Goal: Information Seeking & Learning: Learn about a topic

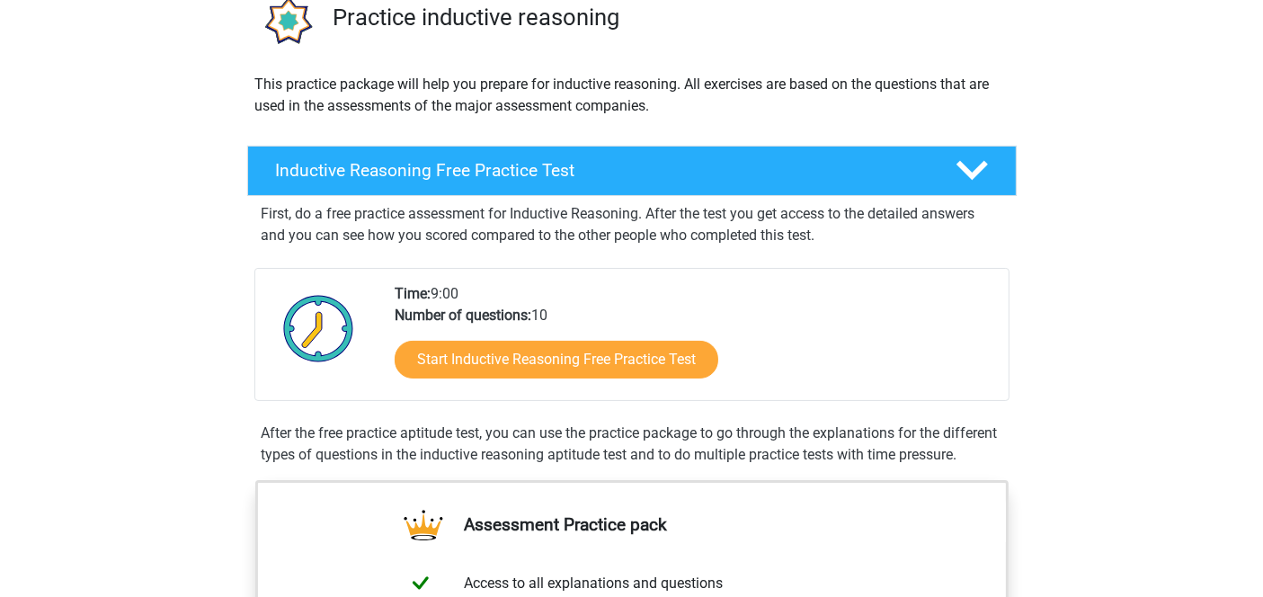
scroll to position [159, 0]
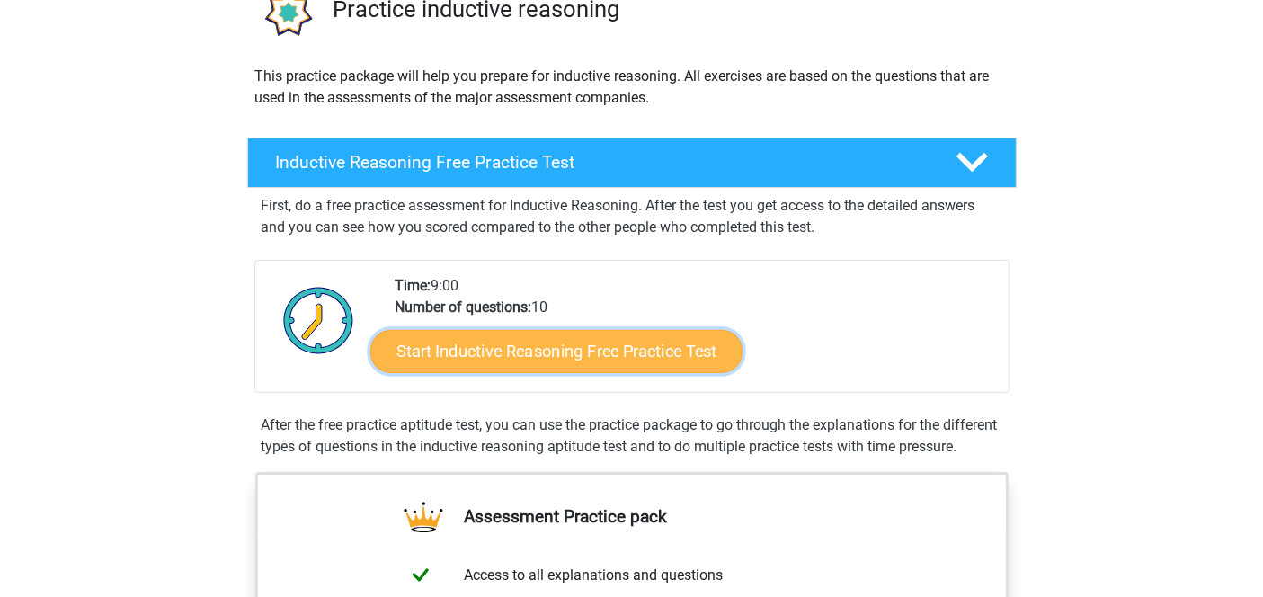
click at [525, 355] on link "Start Inductive Reasoning Free Practice Test" at bounding box center [556, 350] width 372 height 43
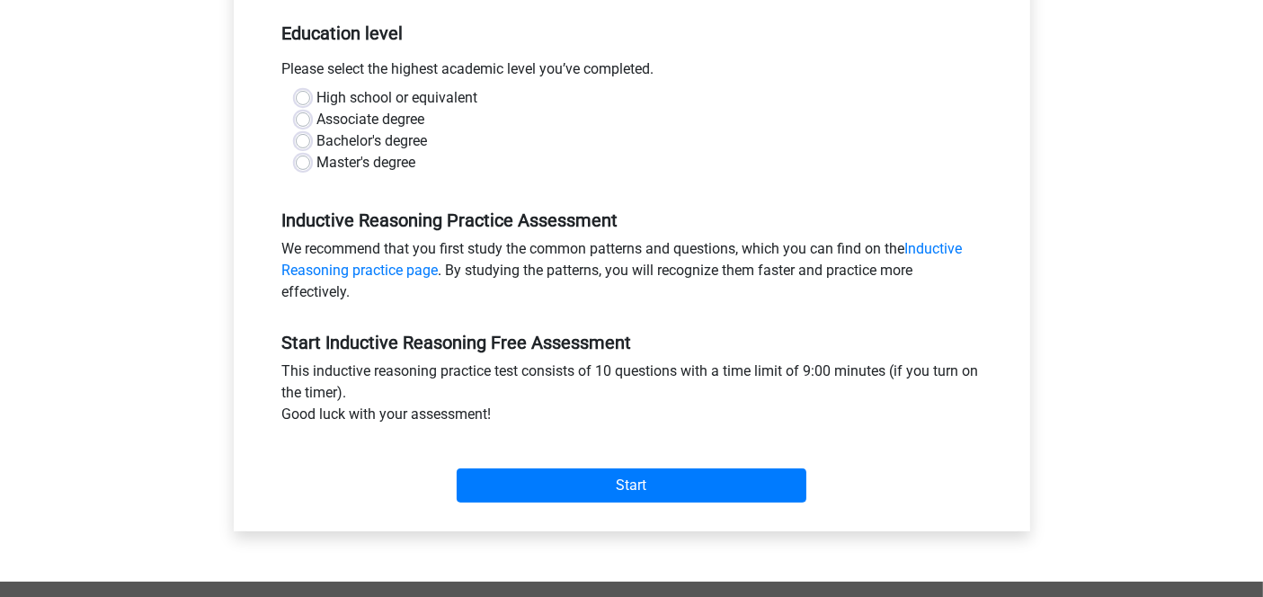
scroll to position [300, 0]
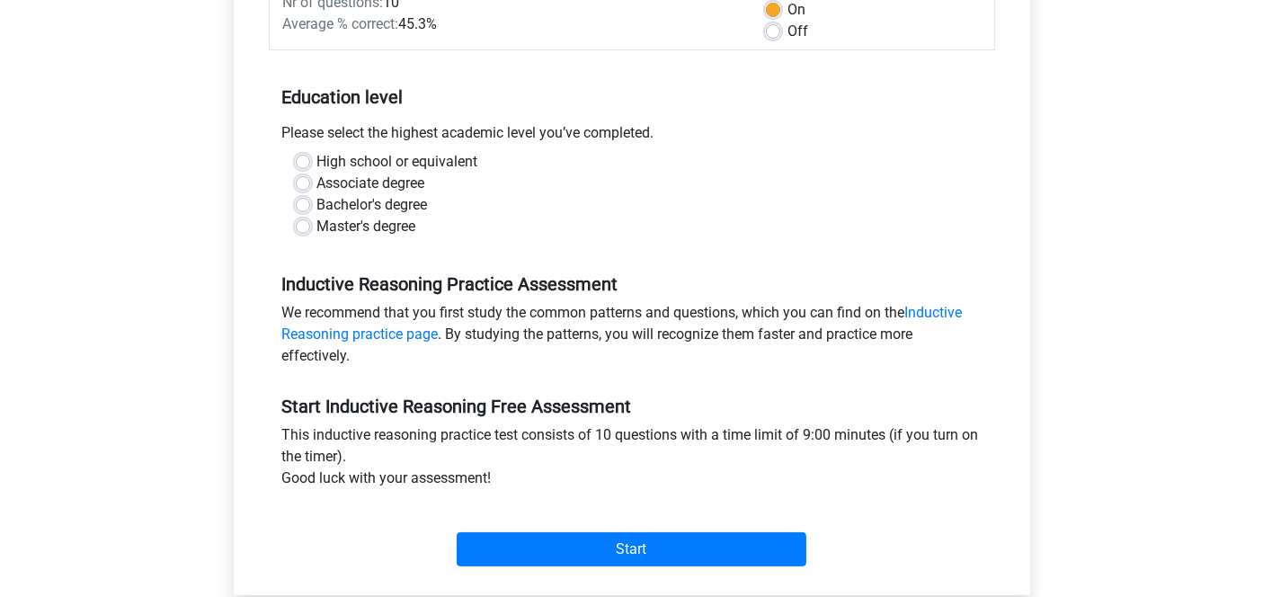
click at [351, 222] on label "Master's degree" at bounding box center [366, 227] width 99 height 22
click at [310, 222] on input "Master's degree" at bounding box center [303, 225] width 14 height 18
radio input "true"
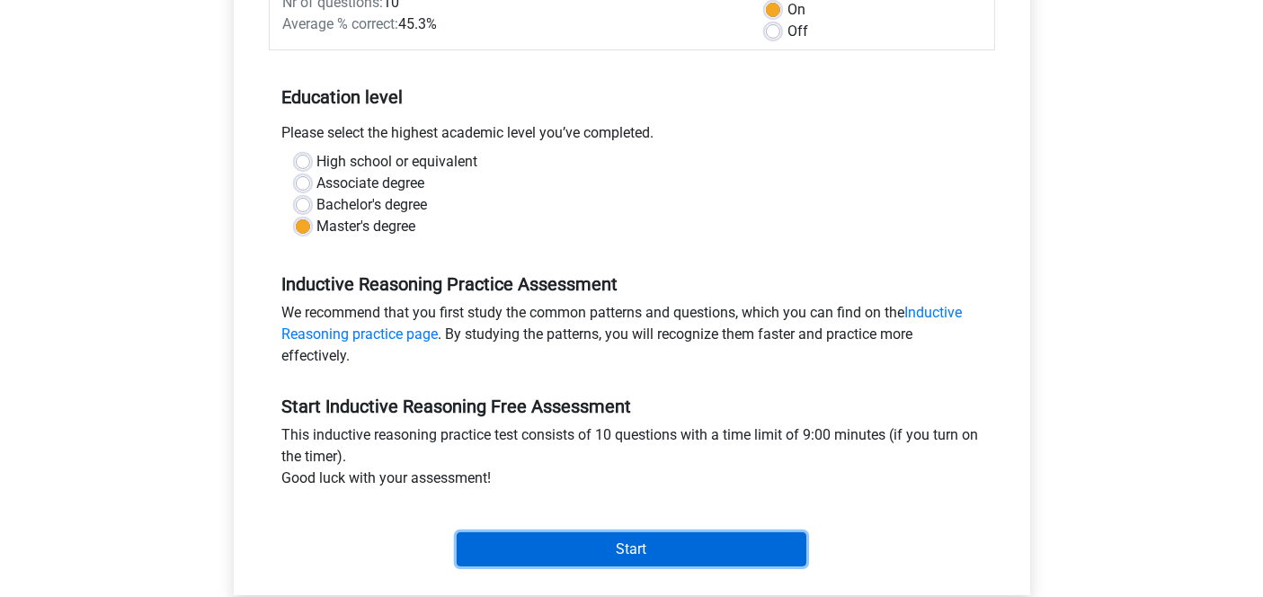
click at [628, 537] on input "Start" at bounding box center [632, 549] width 350 height 34
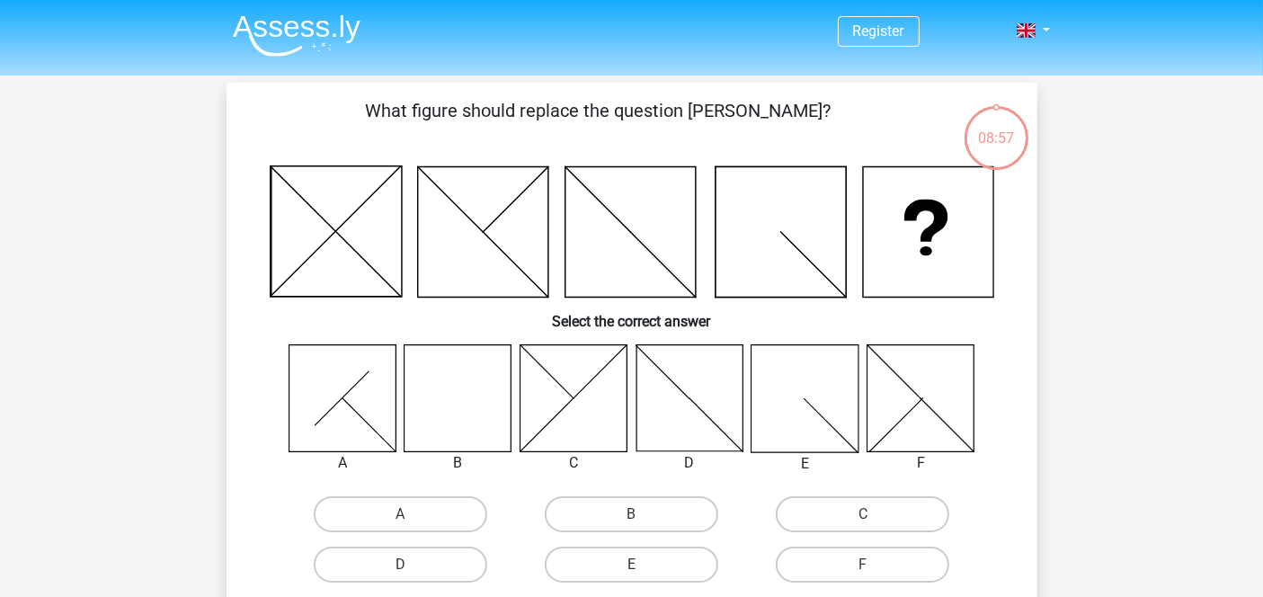
scroll to position [40, 0]
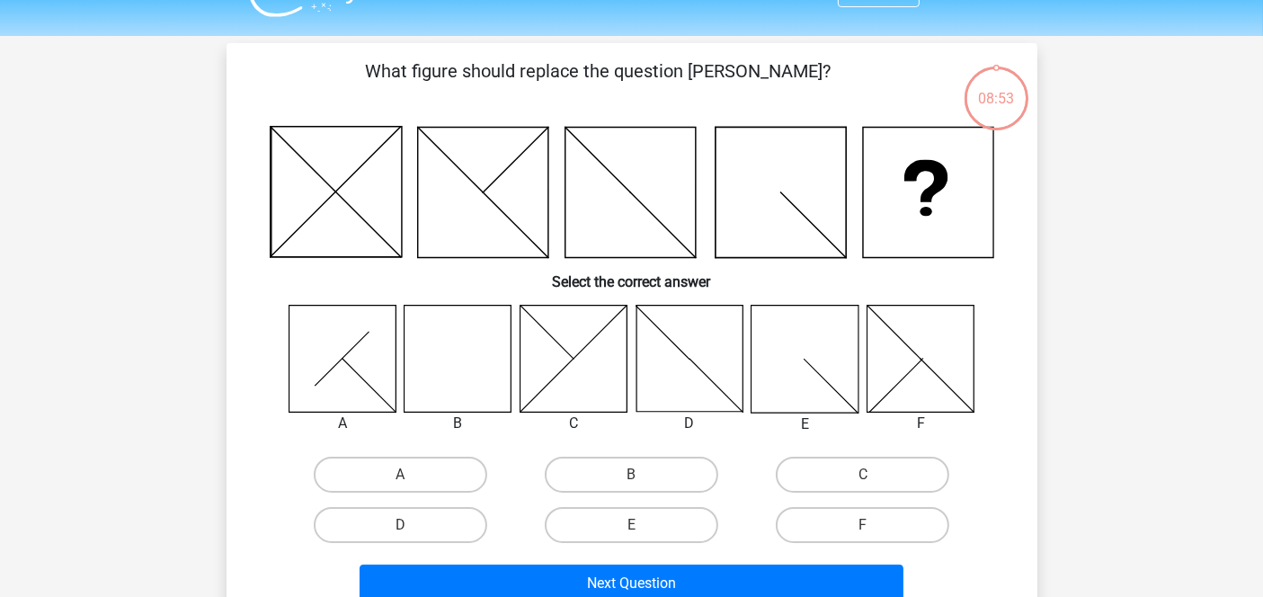
click at [431, 355] on icon at bounding box center [457, 358] width 107 height 107
click at [616, 461] on label "B" at bounding box center [631, 475] width 173 height 36
click at [631, 474] on input "B" at bounding box center [637, 480] width 12 height 12
radio input "true"
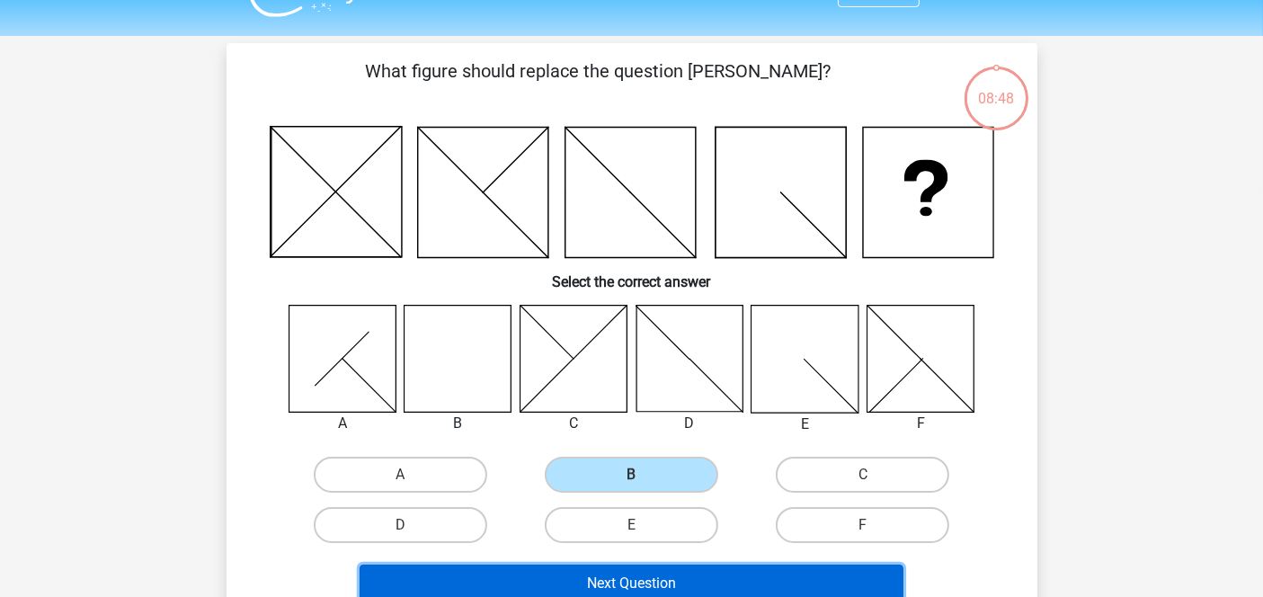
click at [644, 579] on button "Next Question" at bounding box center [631, 583] width 544 height 38
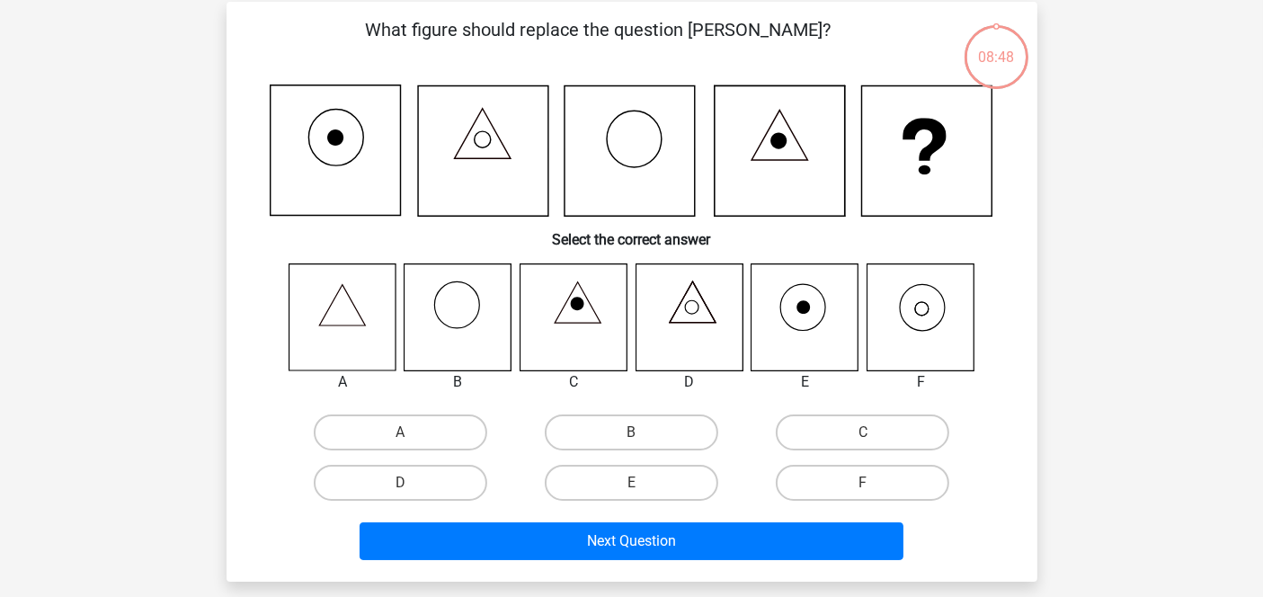
scroll to position [82, 0]
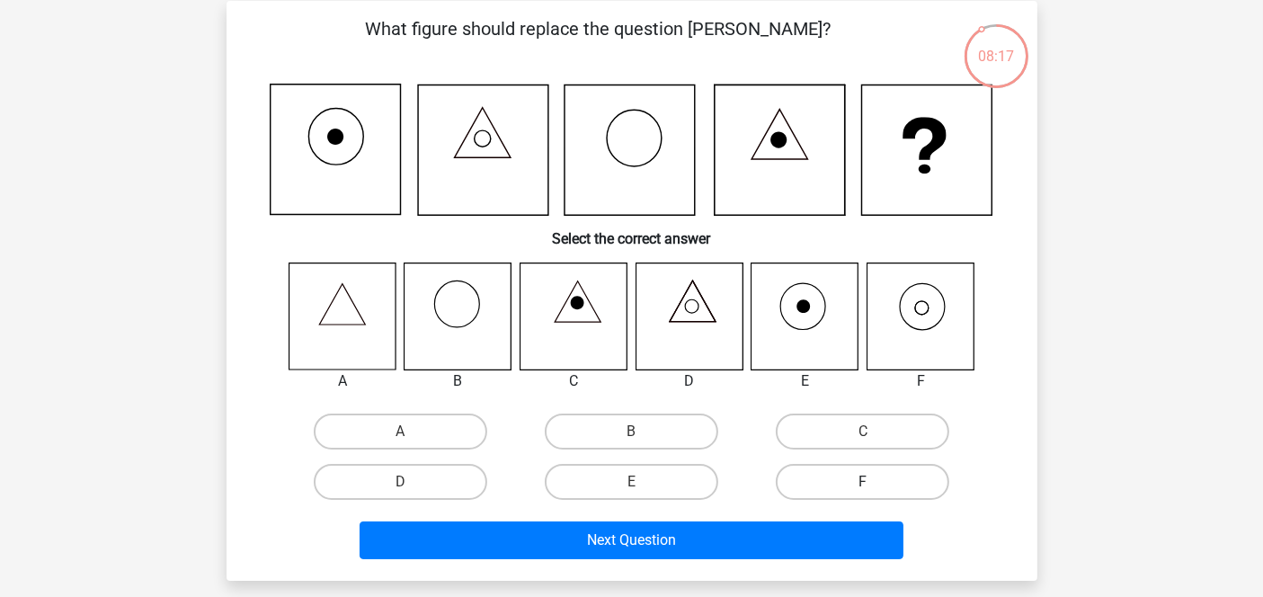
click at [873, 465] on label "F" at bounding box center [862, 482] width 173 height 36
click at [873, 482] on input "F" at bounding box center [869, 488] width 12 height 12
radio input "true"
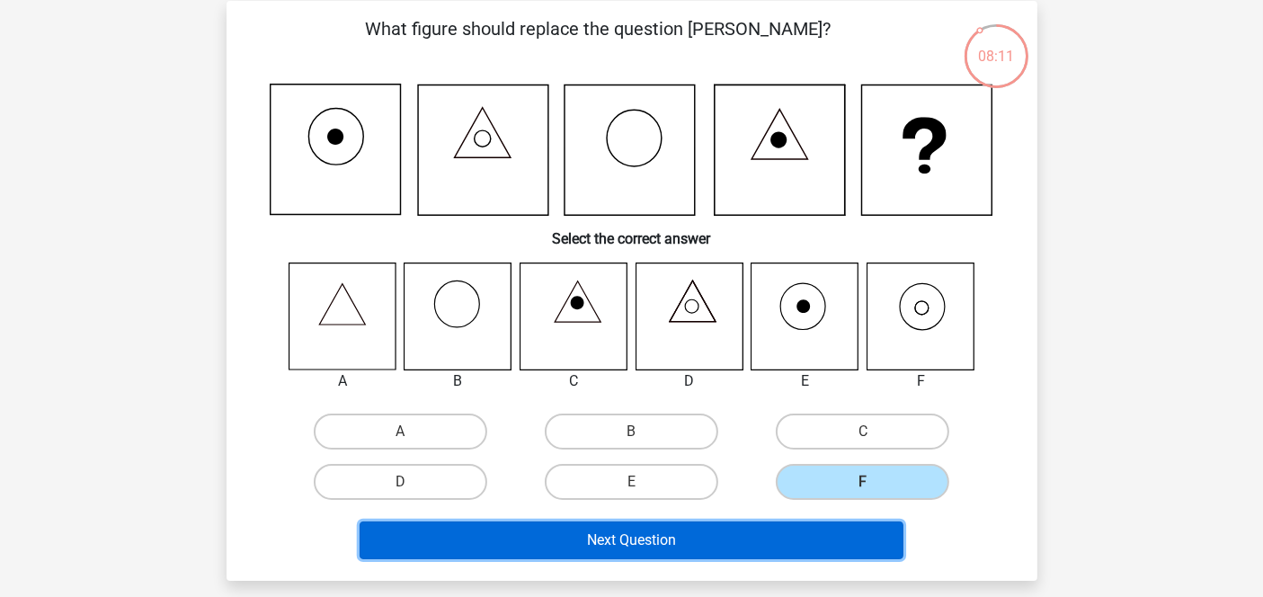
click at [698, 535] on button "Next Question" at bounding box center [631, 540] width 544 height 38
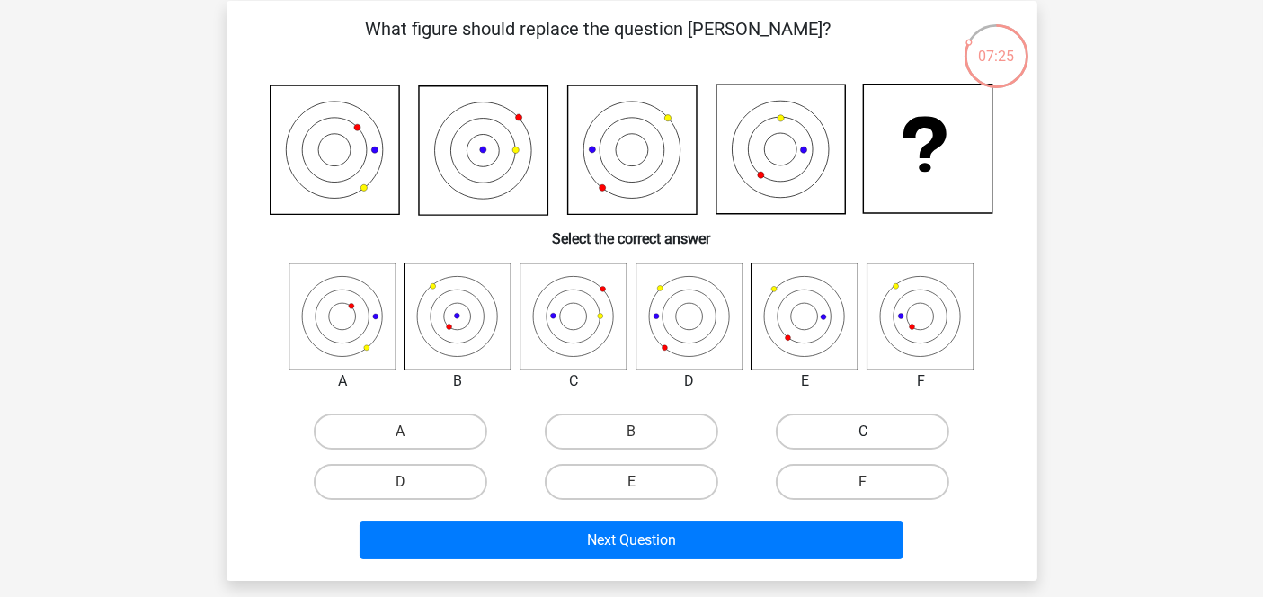
click at [882, 433] on label "C" at bounding box center [862, 431] width 173 height 36
click at [874, 433] on input "C" at bounding box center [869, 437] width 12 height 12
radio input "true"
click at [869, 464] on label "F" at bounding box center [862, 482] width 173 height 36
click at [869, 482] on input "F" at bounding box center [869, 488] width 12 height 12
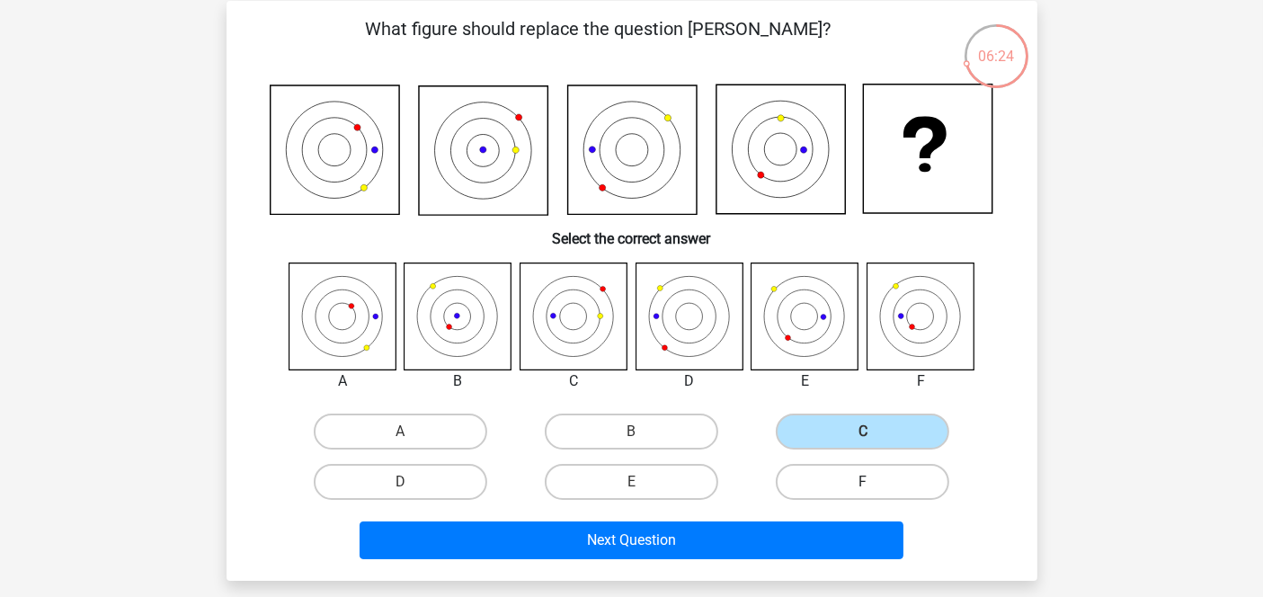
radio input "true"
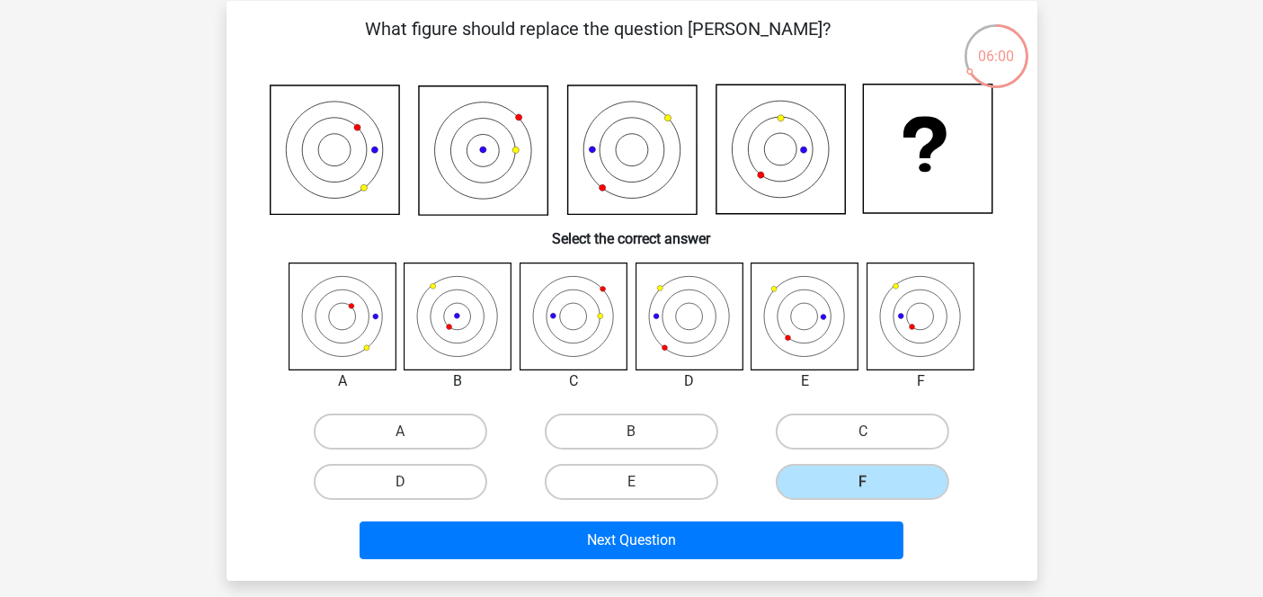
click at [634, 431] on input "B" at bounding box center [637, 437] width 12 height 12
radio input "true"
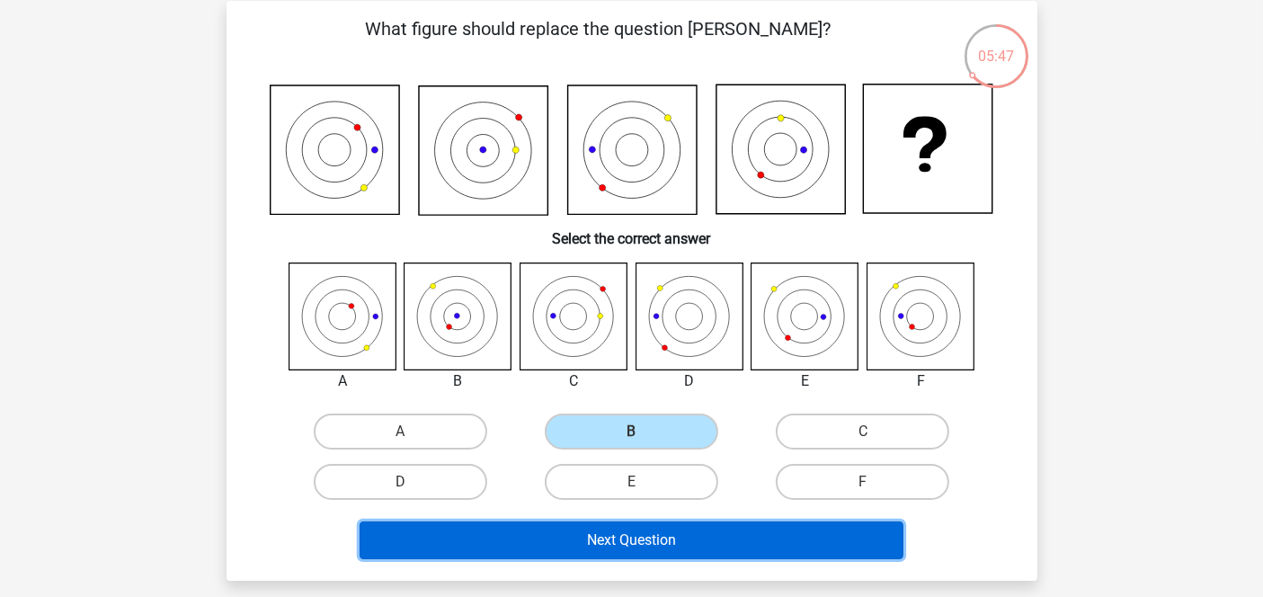
click at [675, 530] on button "Next Question" at bounding box center [631, 540] width 544 height 38
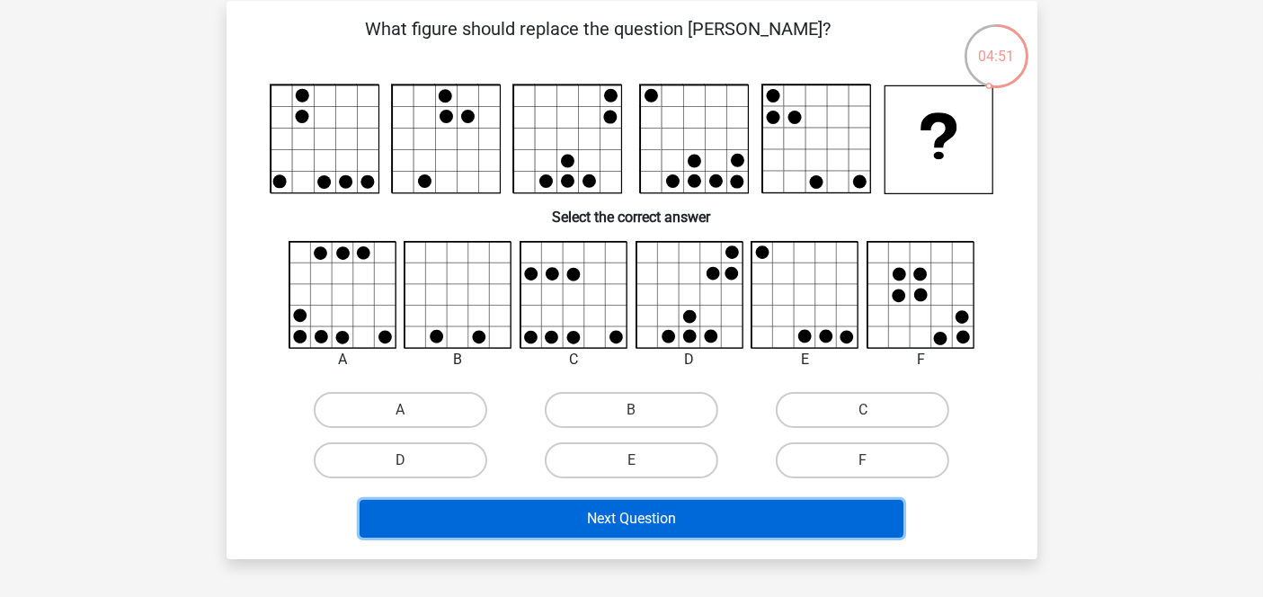
click at [648, 506] on button "Next Question" at bounding box center [631, 519] width 544 height 38
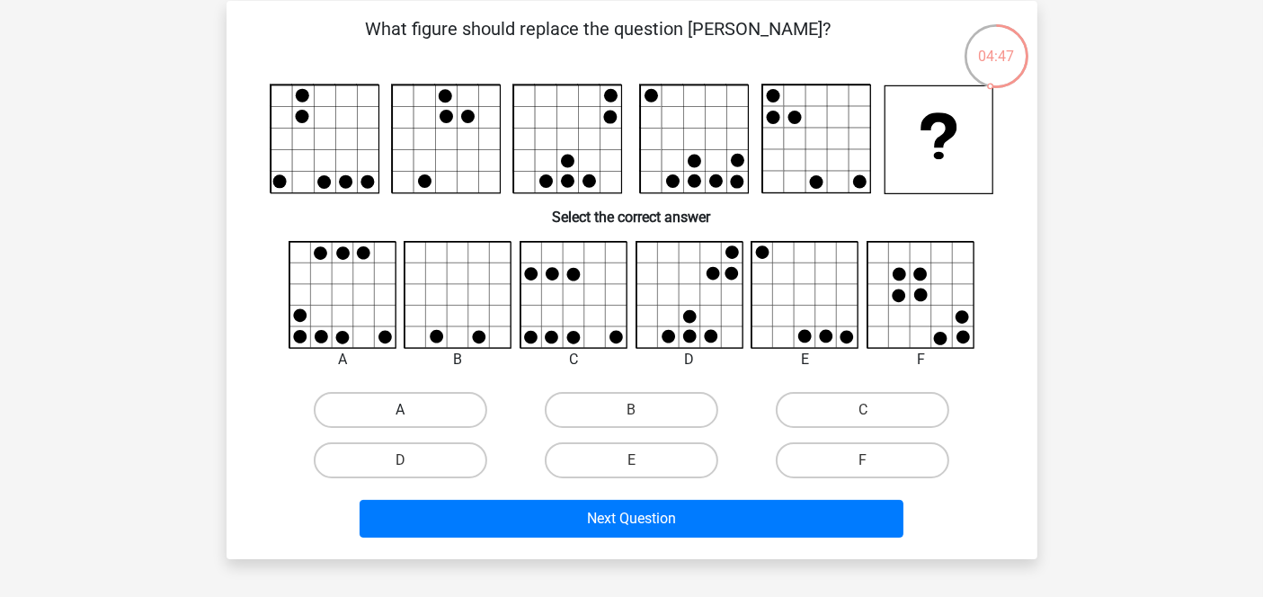
click at [453, 402] on label "A" at bounding box center [400, 410] width 173 height 36
click at [412, 410] on input "A" at bounding box center [406, 416] width 12 height 12
radio input "true"
click at [711, 535] on div "Next Question" at bounding box center [632, 522] width 694 height 45
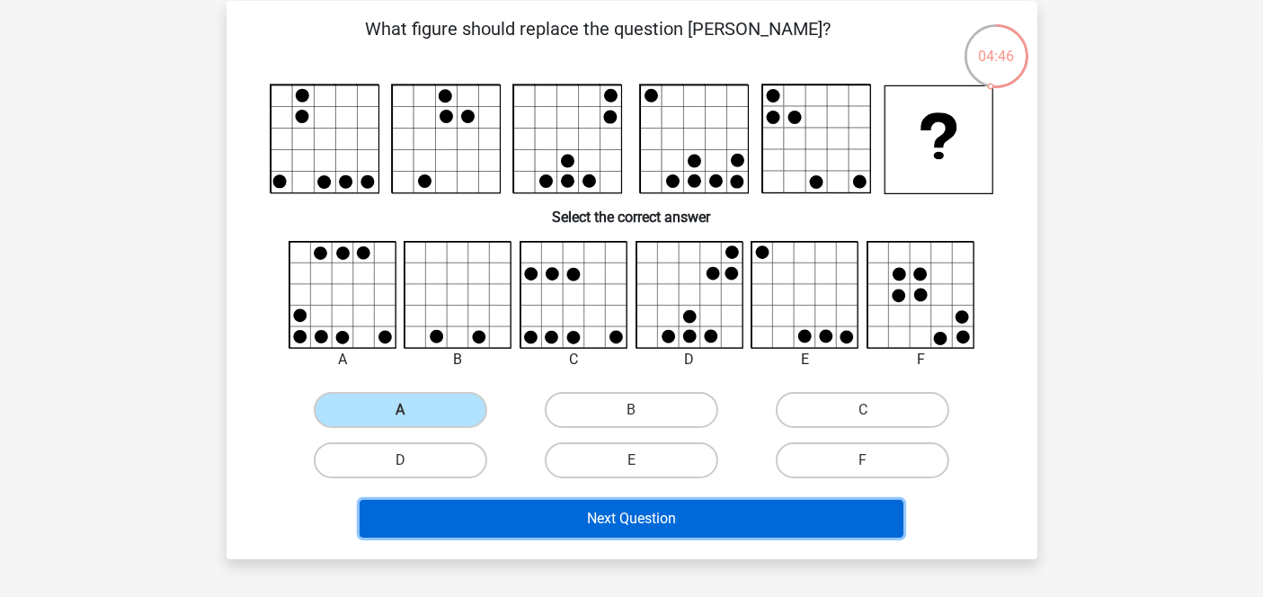
click at [739, 519] on button "Next Question" at bounding box center [631, 519] width 544 height 38
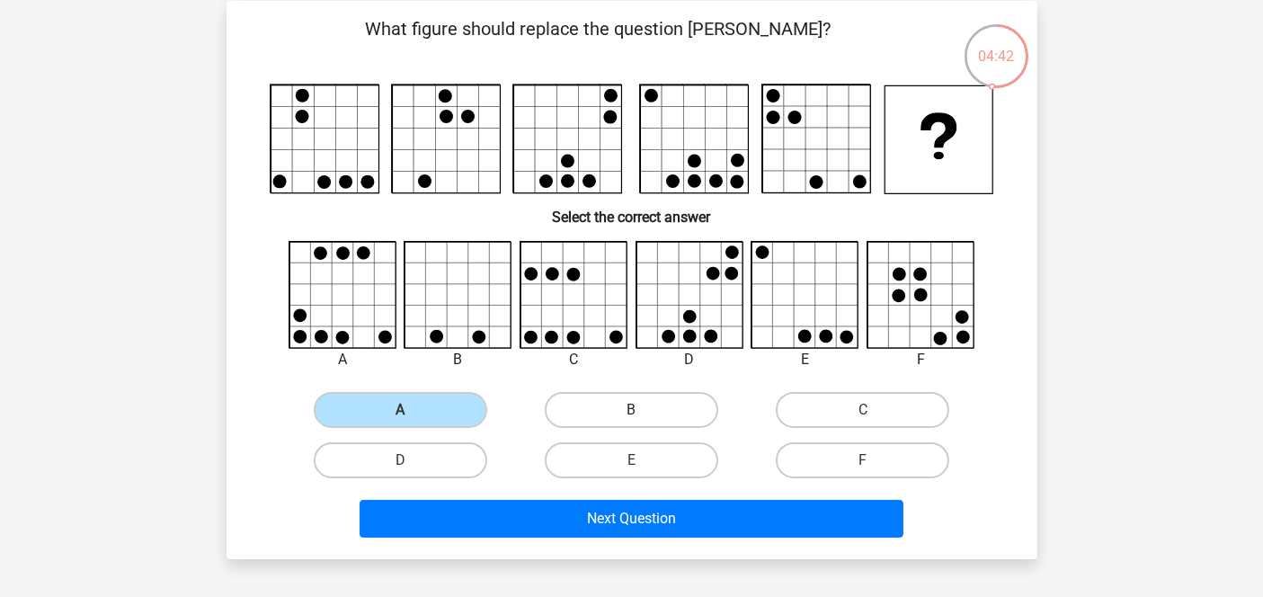
click at [580, 406] on label "B" at bounding box center [631, 410] width 173 height 36
click at [631, 410] on input "B" at bounding box center [637, 416] width 12 height 12
radio input "true"
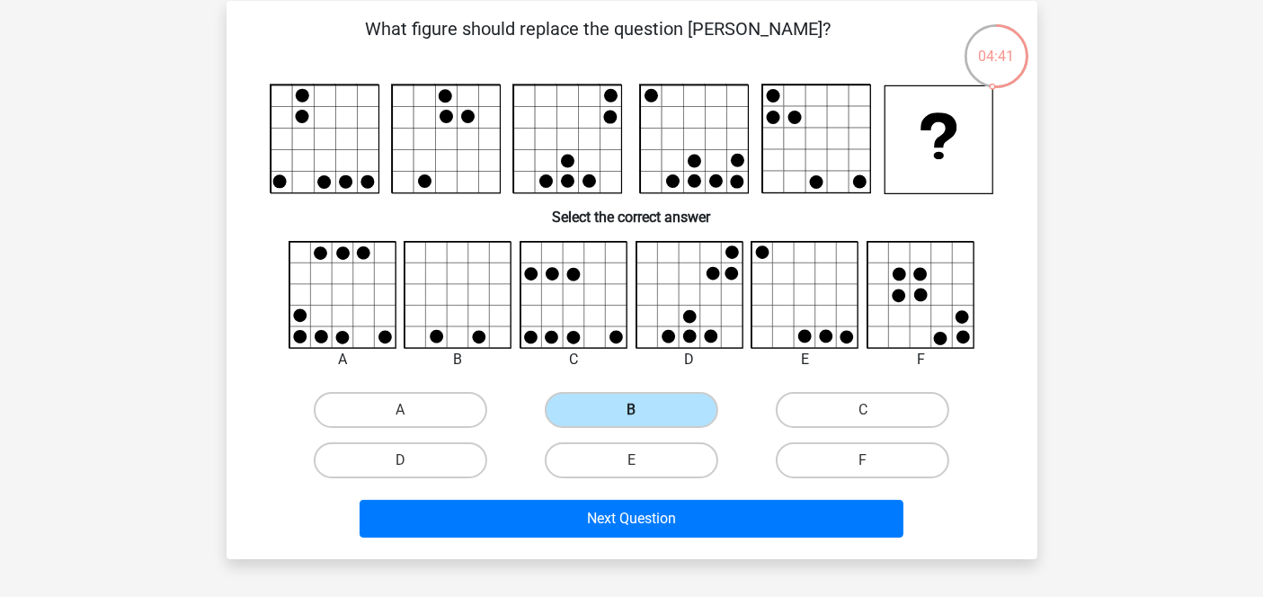
click at [580, 406] on label "B" at bounding box center [631, 410] width 173 height 36
click at [631, 410] on input "B" at bounding box center [637, 416] width 12 height 12
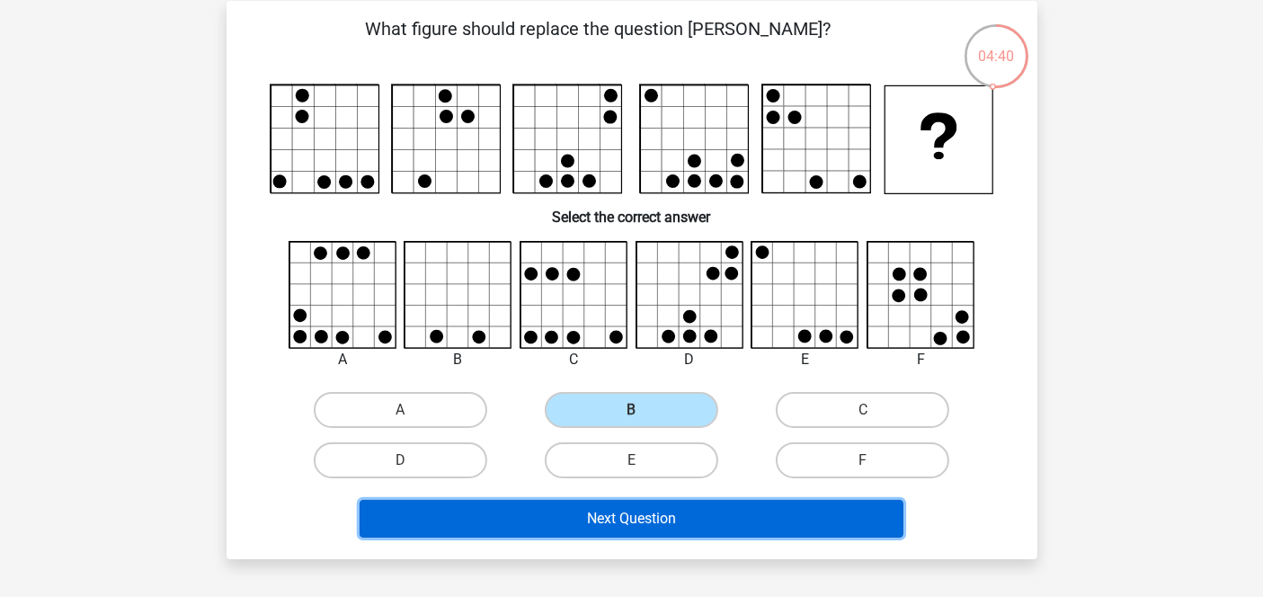
click at [674, 512] on button "Next Question" at bounding box center [631, 519] width 544 height 38
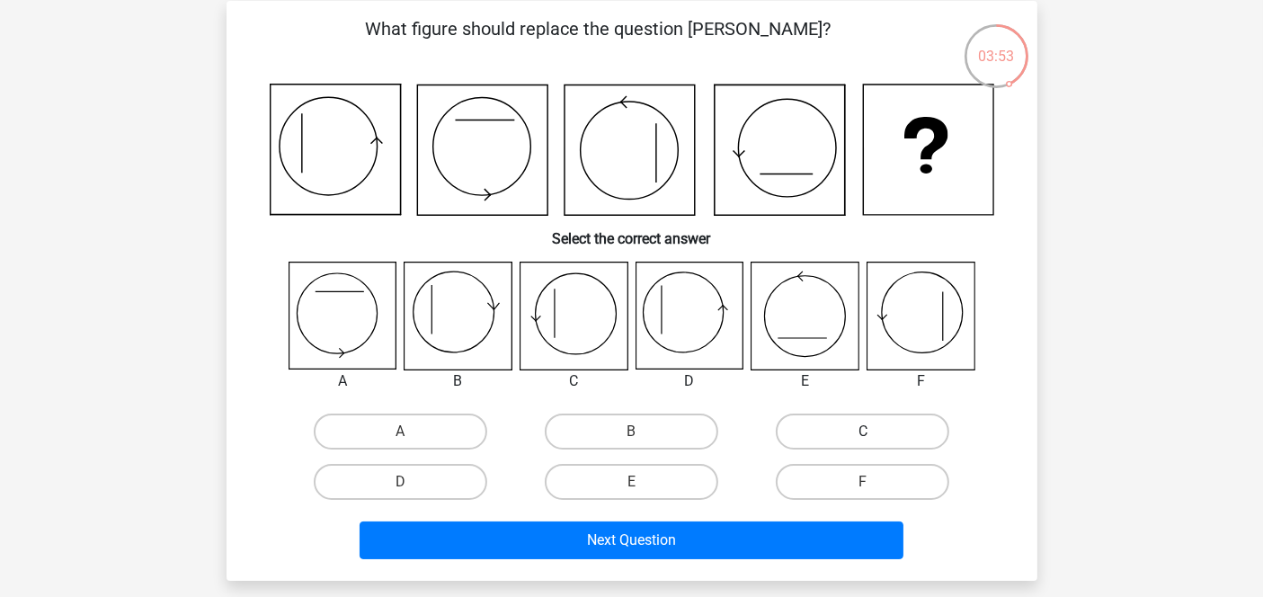
click at [860, 441] on label "C" at bounding box center [862, 431] width 173 height 36
click at [863, 441] on input "C" at bounding box center [869, 437] width 12 height 12
radio input "true"
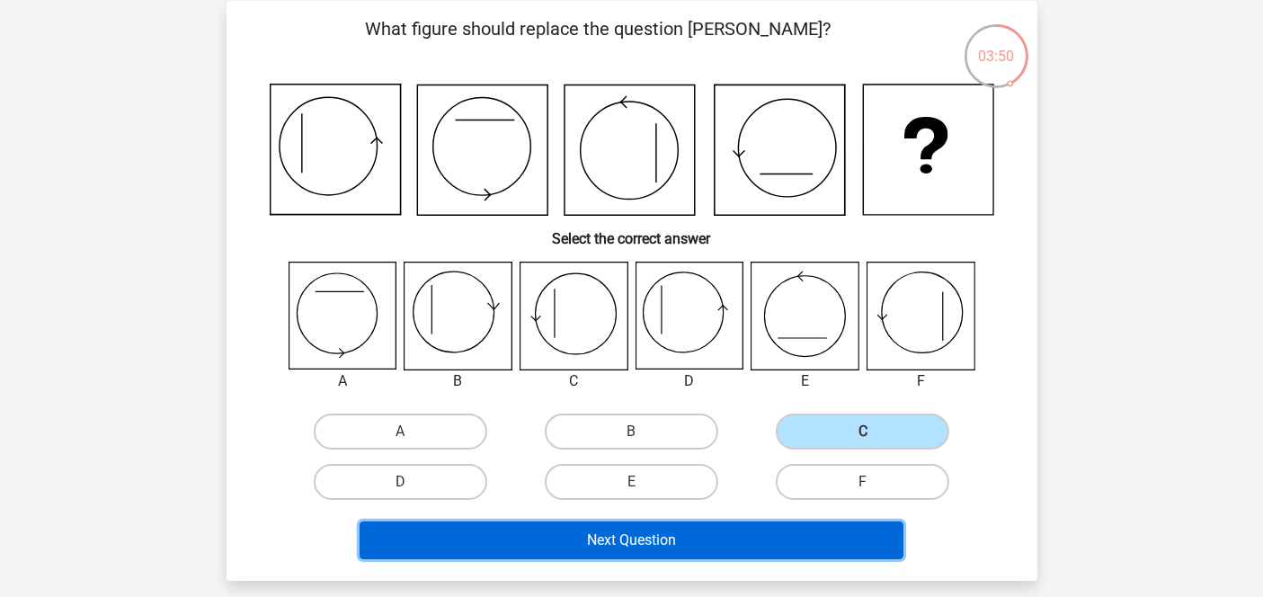
click at [620, 529] on button "Next Question" at bounding box center [631, 540] width 544 height 38
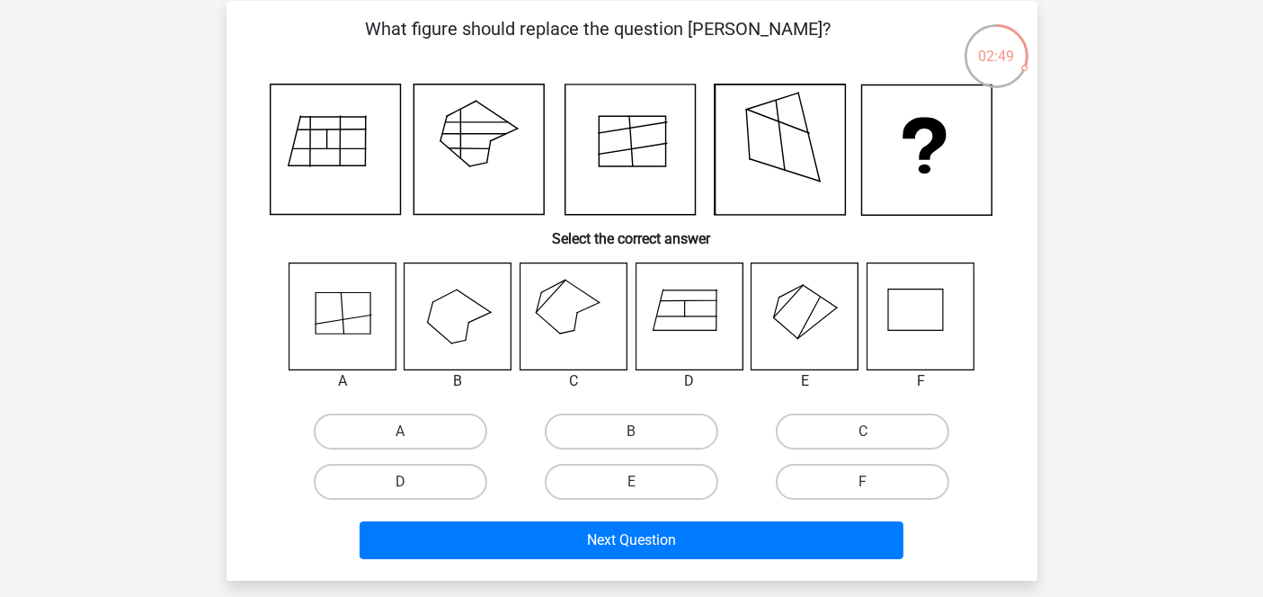
click at [795, 319] on icon at bounding box center [804, 315] width 107 height 107
click at [573, 300] on icon at bounding box center [572, 315] width 107 height 107
click at [816, 416] on label "C" at bounding box center [862, 431] width 173 height 36
click at [863, 431] on input "C" at bounding box center [869, 437] width 12 height 12
radio input "true"
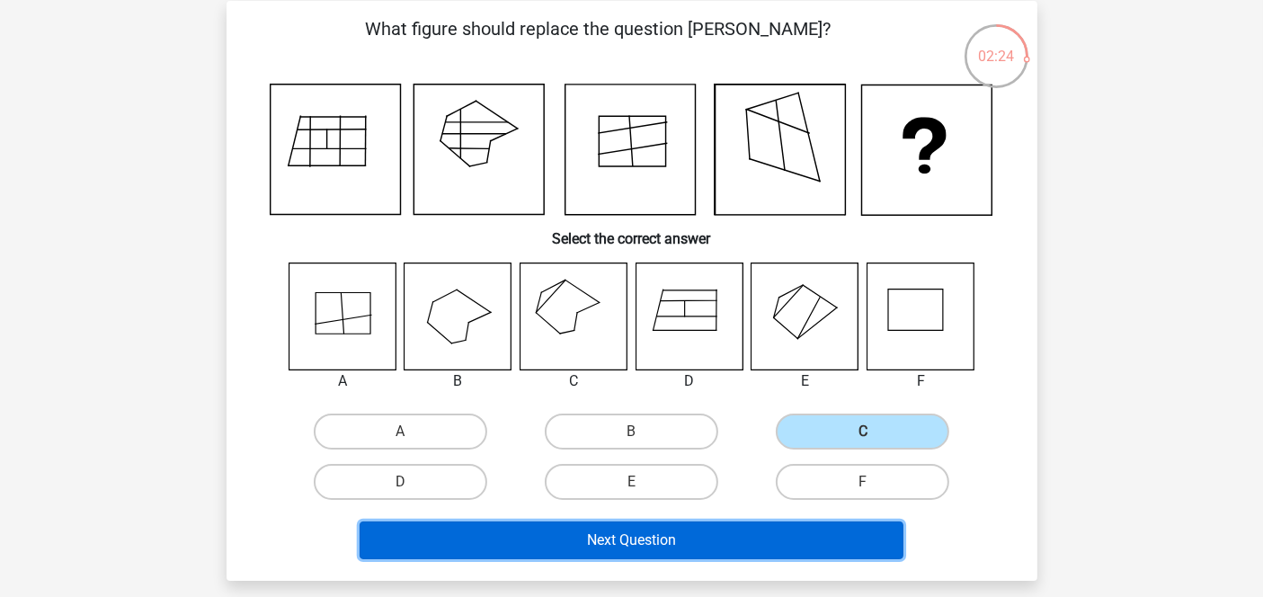
click at [678, 534] on button "Next Question" at bounding box center [631, 540] width 544 height 38
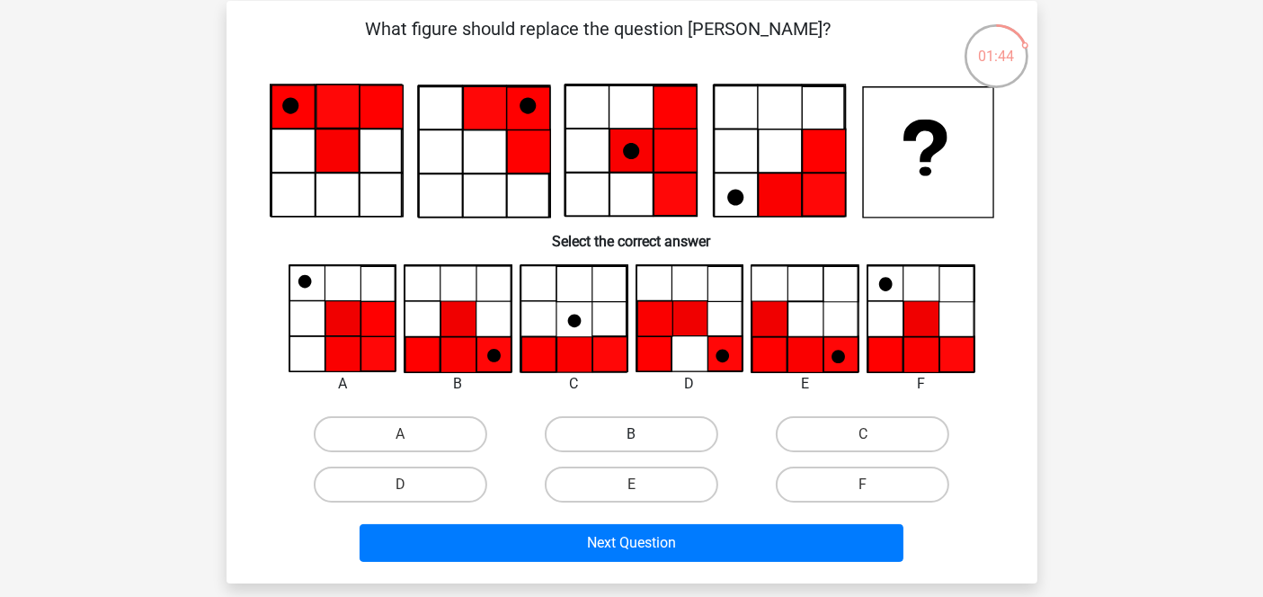
click at [627, 425] on label "B" at bounding box center [631, 434] width 173 height 36
click at [631, 434] on input "B" at bounding box center [637, 440] width 12 height 12
radio input "true"
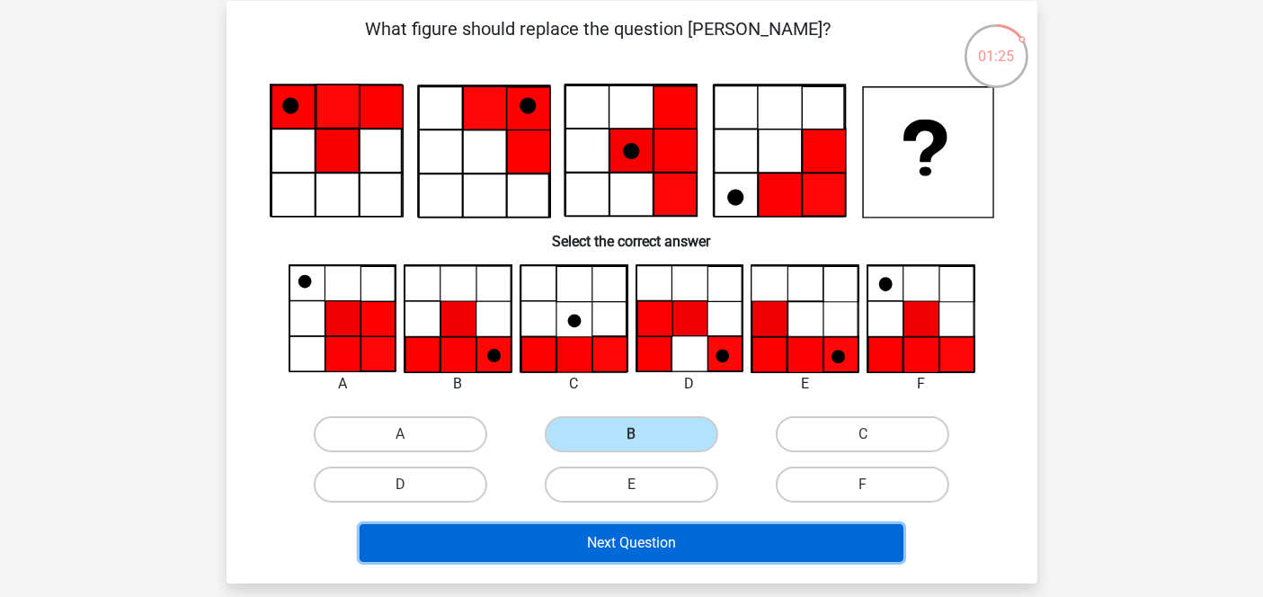
click at [727, 541] on button "Next Question" at bounding box center [631, 543] width 544 height 38
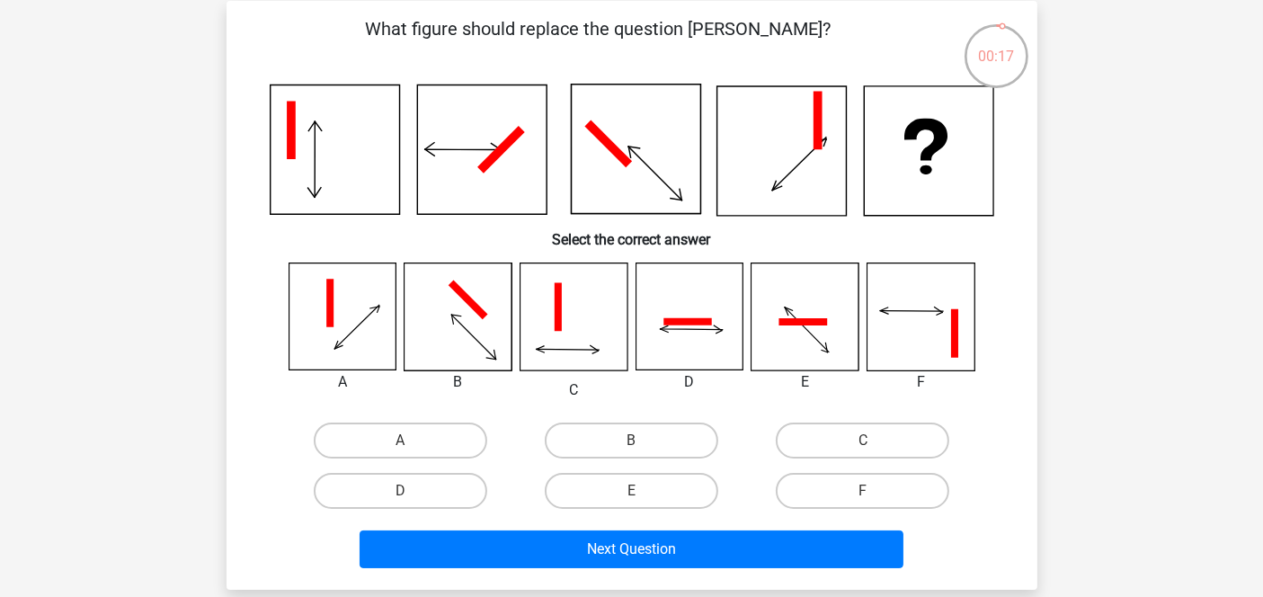
click at [486, 306] on icon at bounding box center [457, 316] width 107 height 107
click at [631, 442] on input "B" at bounding box center [637, 446] width 12 height 12
radio input "true"
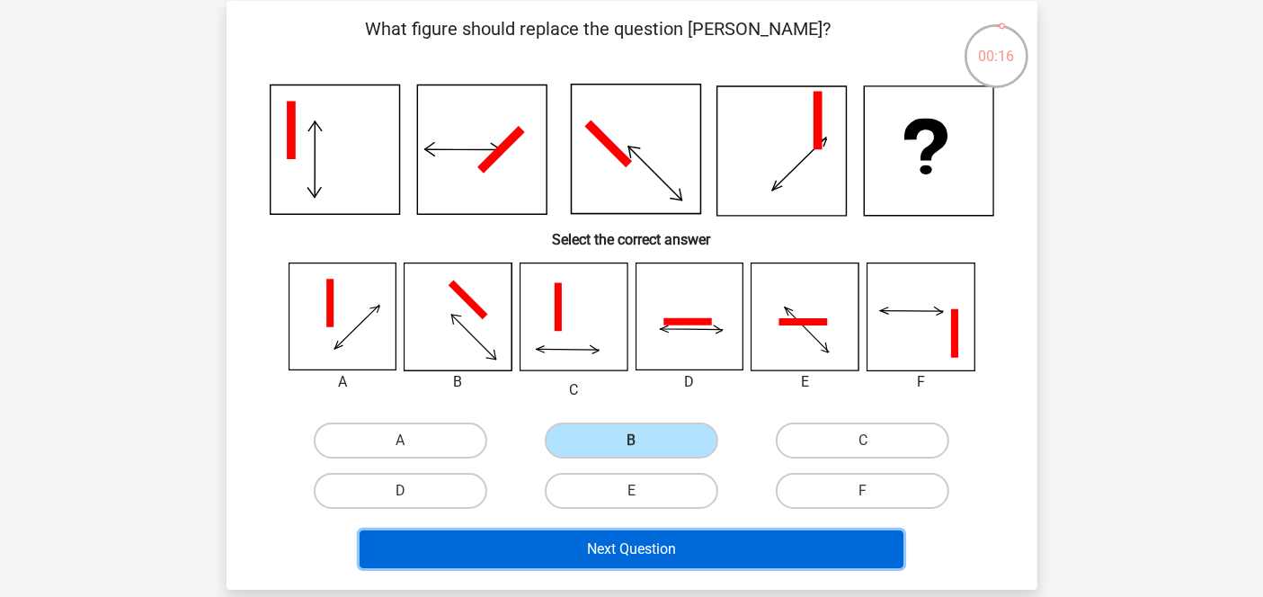
click at [703, 553] on button "Next Question" at bounding box center [631, 549] width 544 height 38
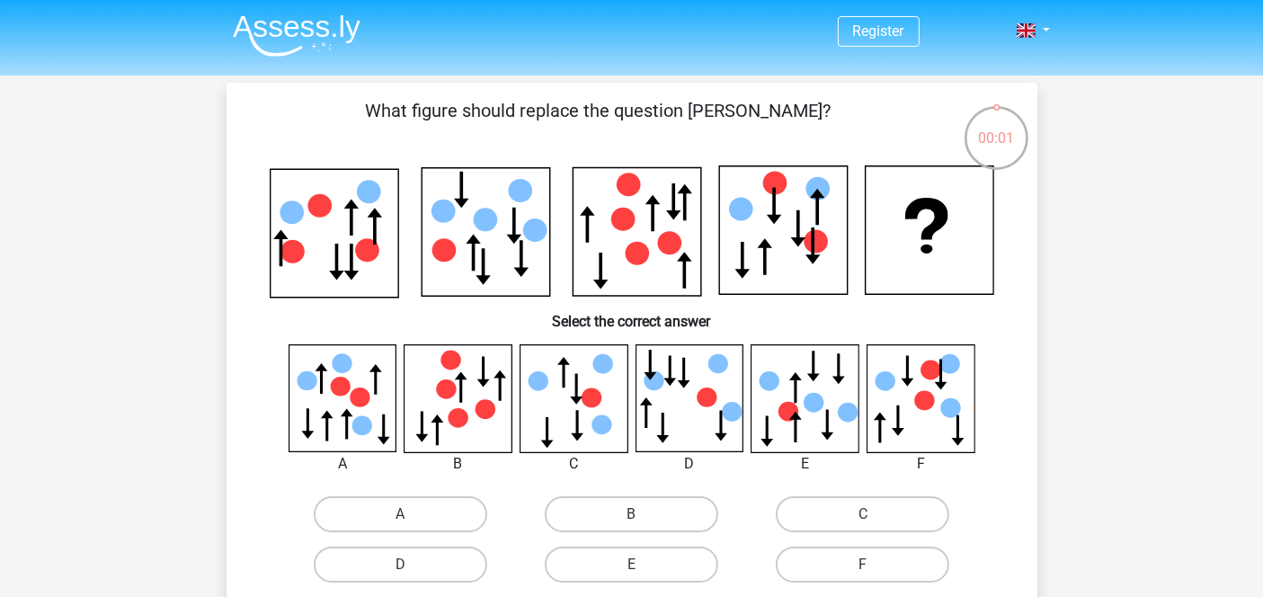
scroll to position [521, 0]
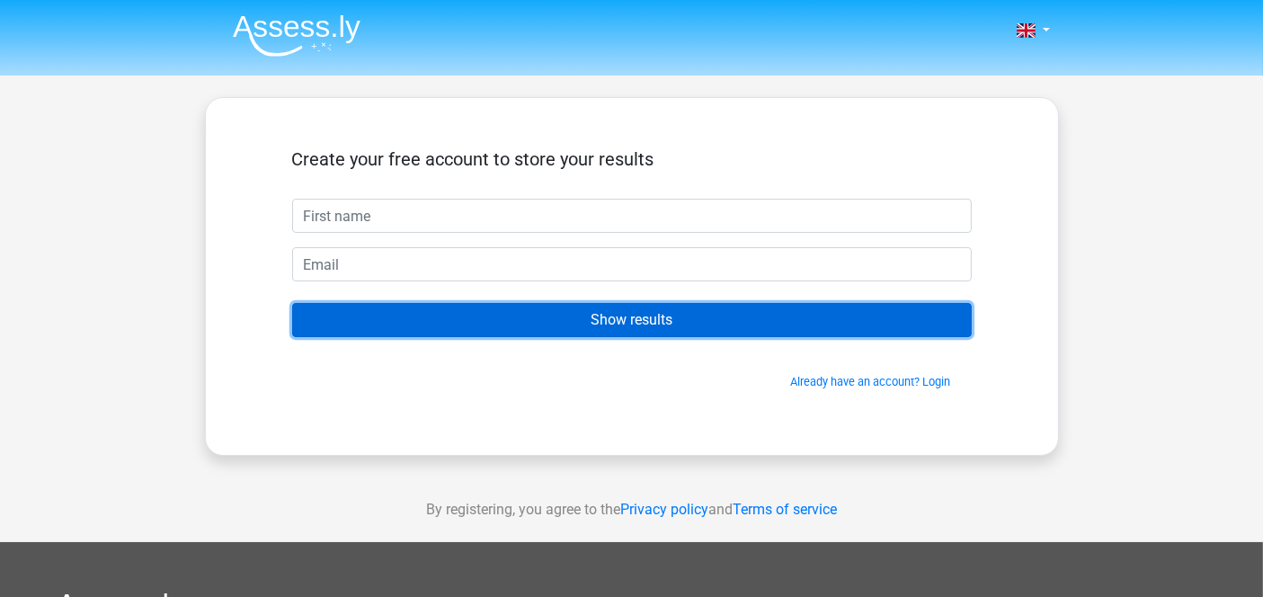
click at [693, 307] on input "Show results" at bounding box center [631, 320] width 679 height 34
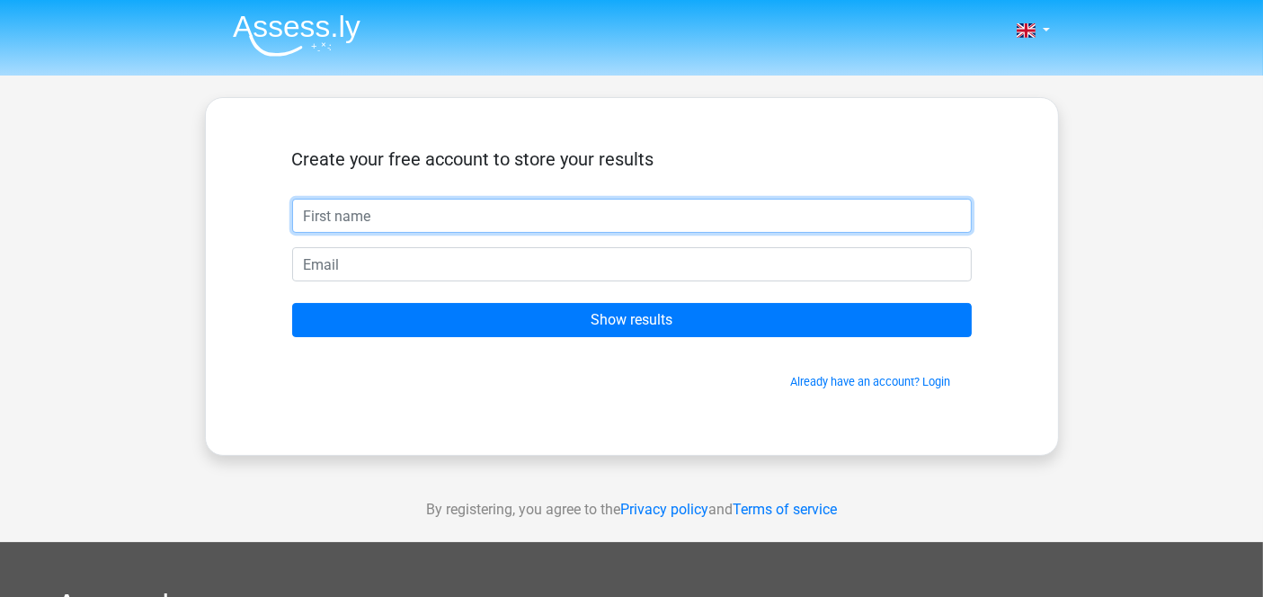
click at [531, 220] on input "text" at bounding box center [631, 216] width 679 height 34
type input "Rupam"
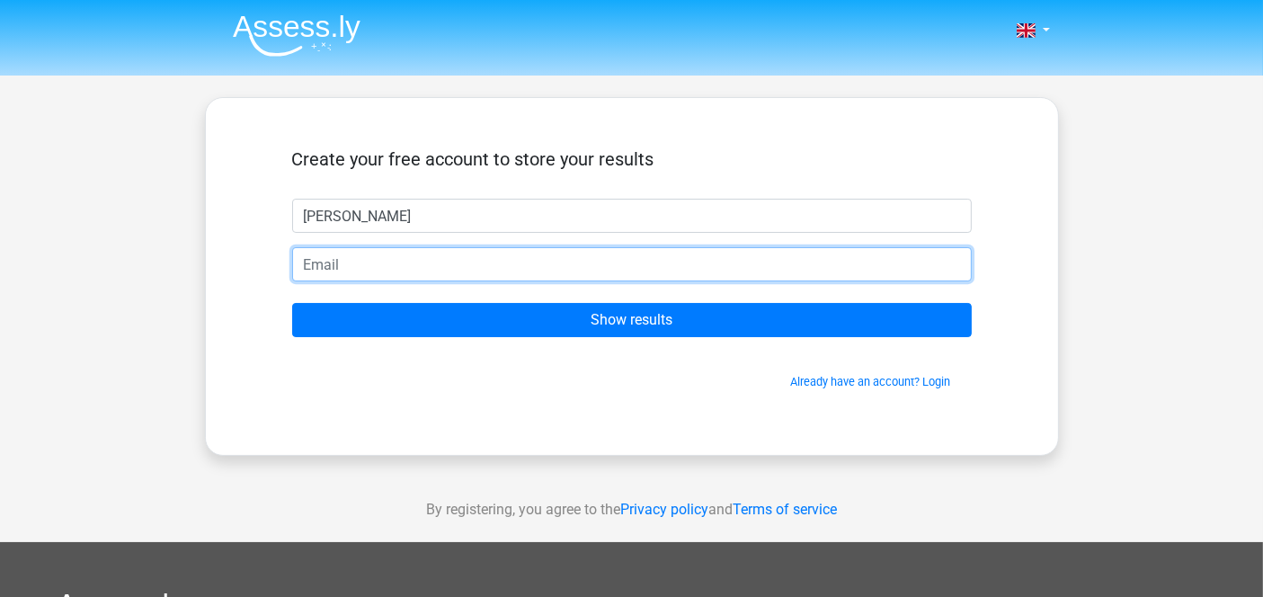
type input "rupamsenguptamech12@gmail.com"
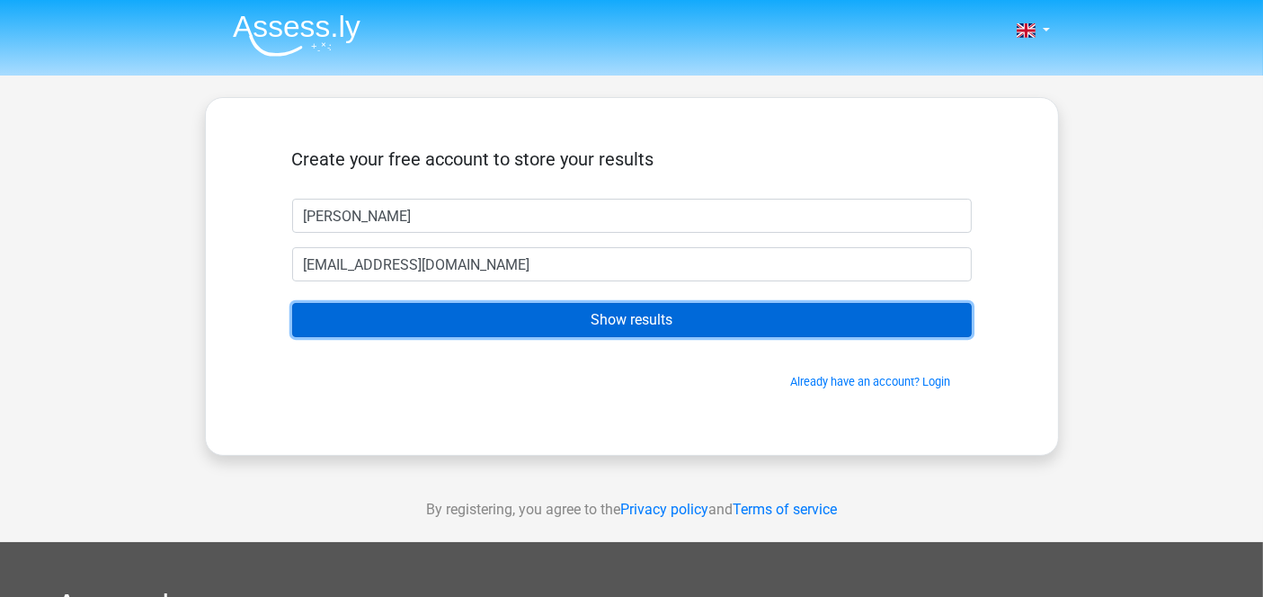
click at [559, 322] on input "Show results" at bounding box center [631, 320] width 679 height 34
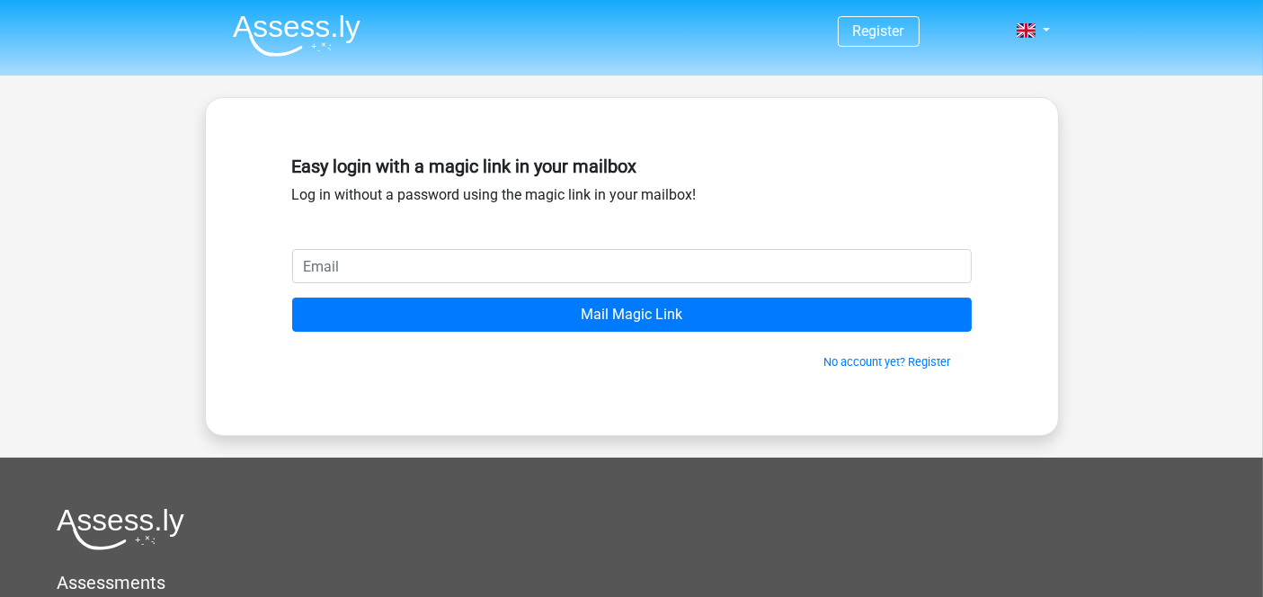
click at [516, 262] on input "email" at bounding box center [631, 266] width 679 height 34
type input "[EMAIL_ADDRESS][DOMAIN_NAME]"
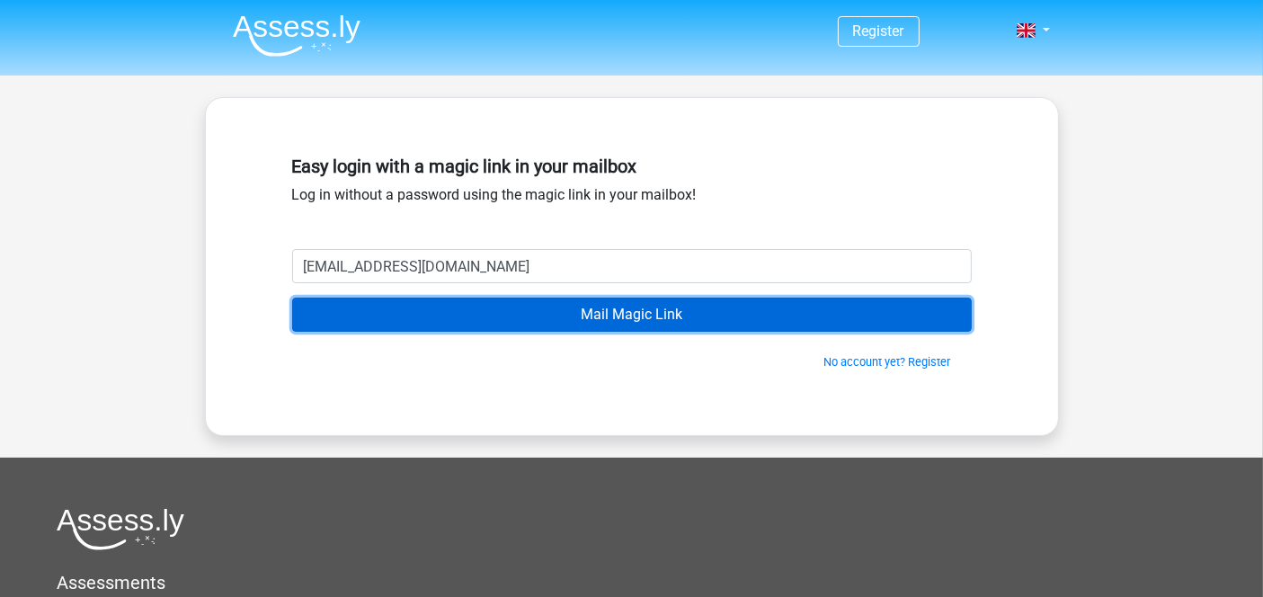
click at [649, 319] on input "Mail Magic Link" at bounding box center [631, 314] width 679 height 34
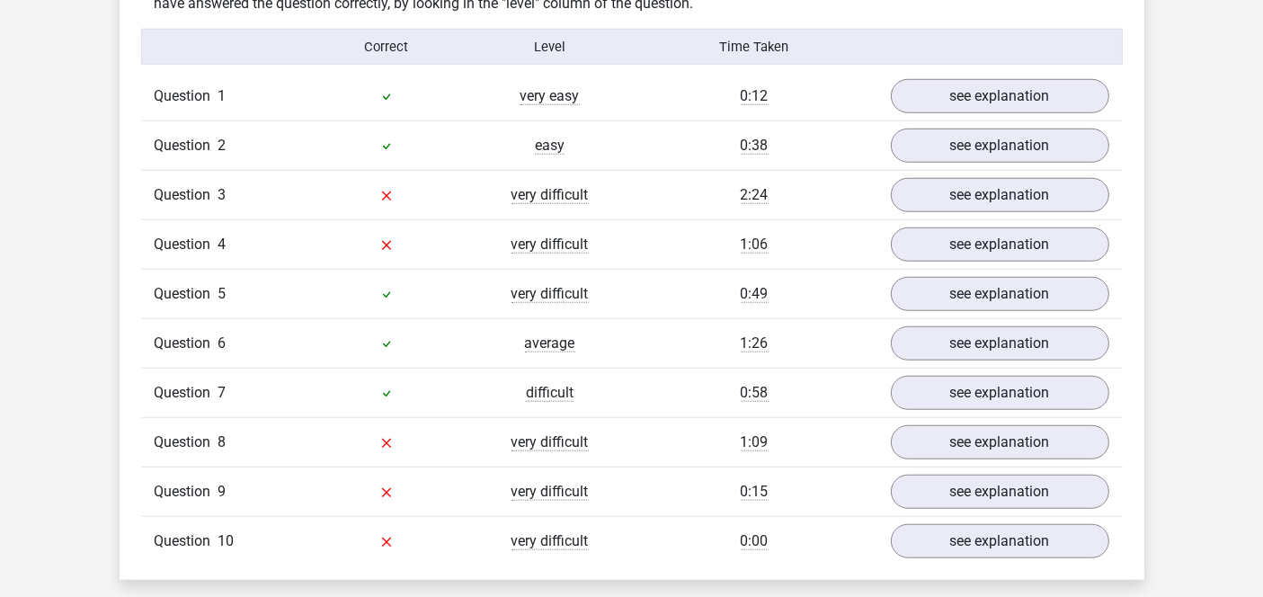
scroll to position [1525, 0]
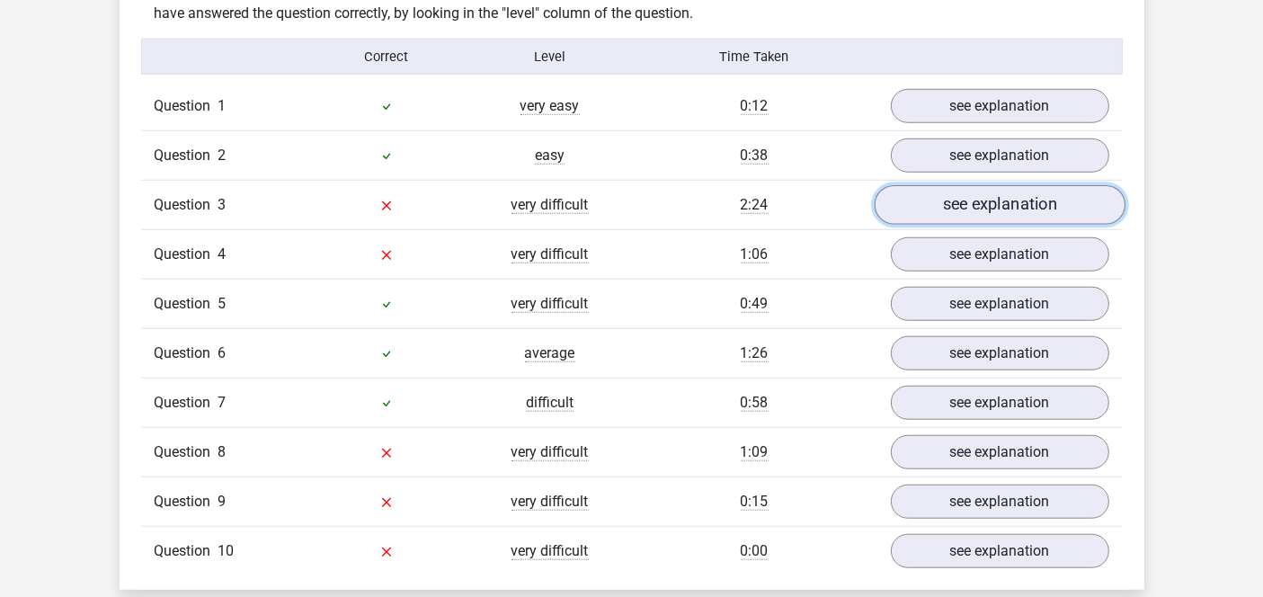
click at [998, 199] on link "see explanation" at bounding box center [998, 205] width 251 height 40
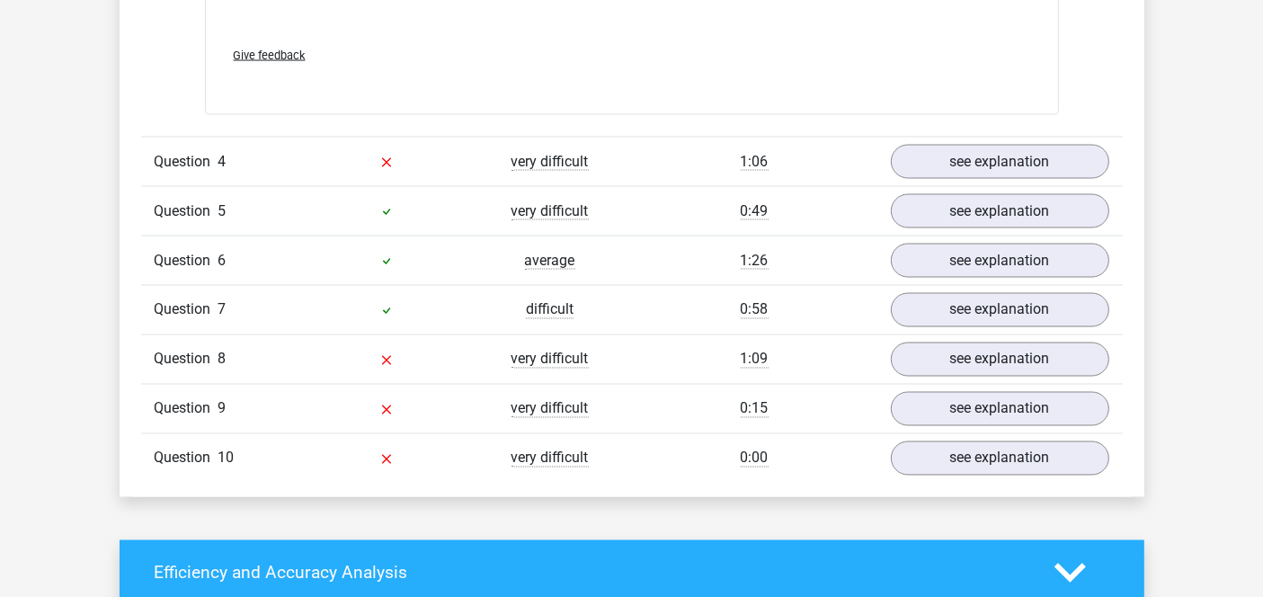
scroll to position [3123, 0]
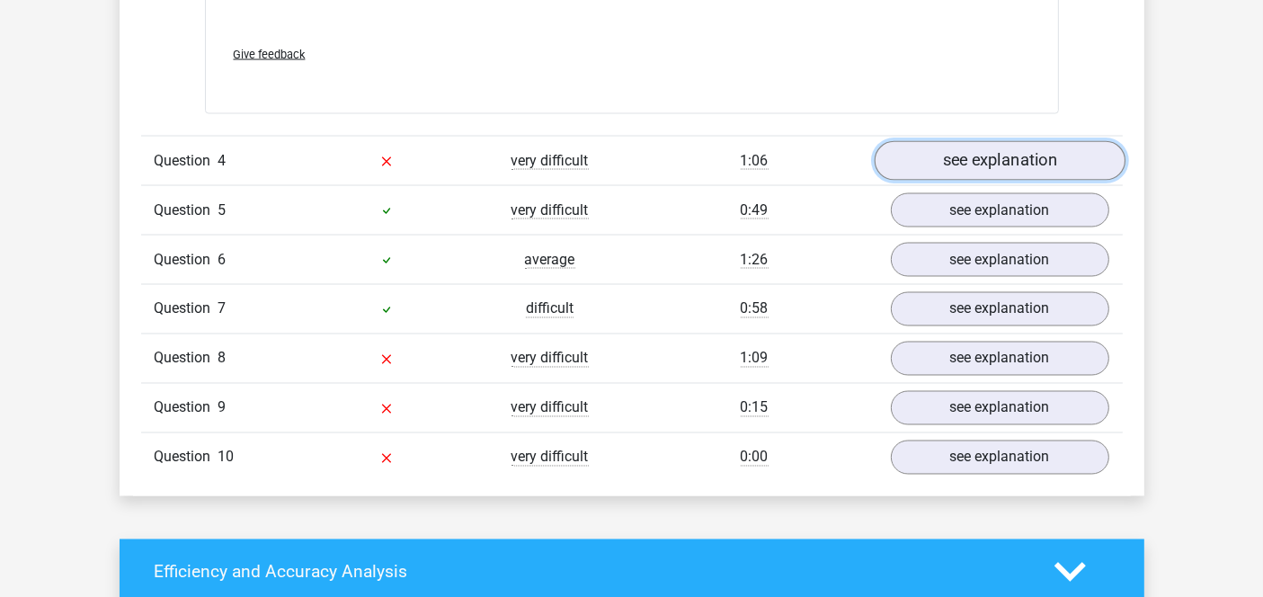
click at [1008, 157] on link "see explanation" at bounding box center [998, 161] width 251 height 40
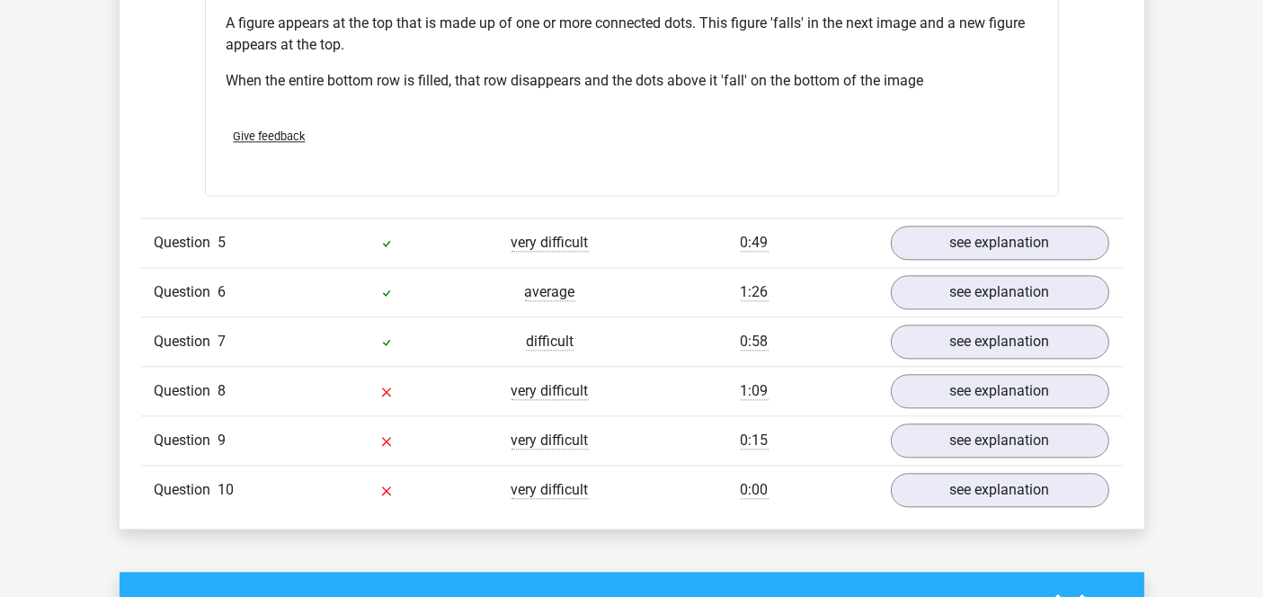
scroll to position [4201, 0]
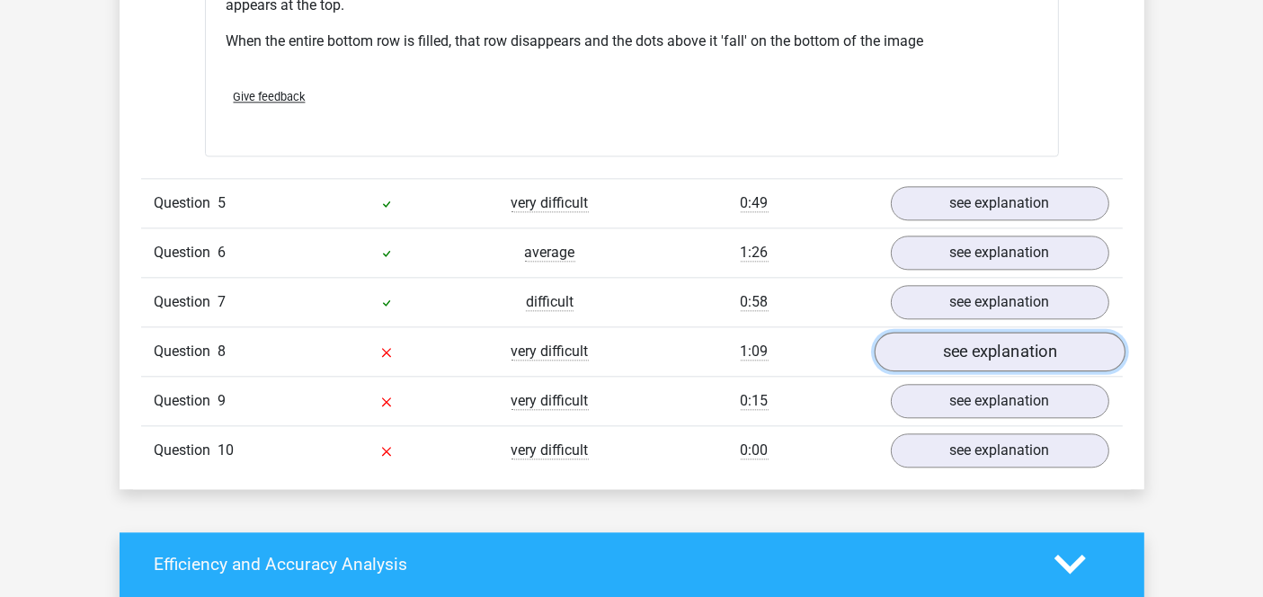
click at [981, 343] on link "see explanation" at bounding box center [998, 352] width 251 height 40
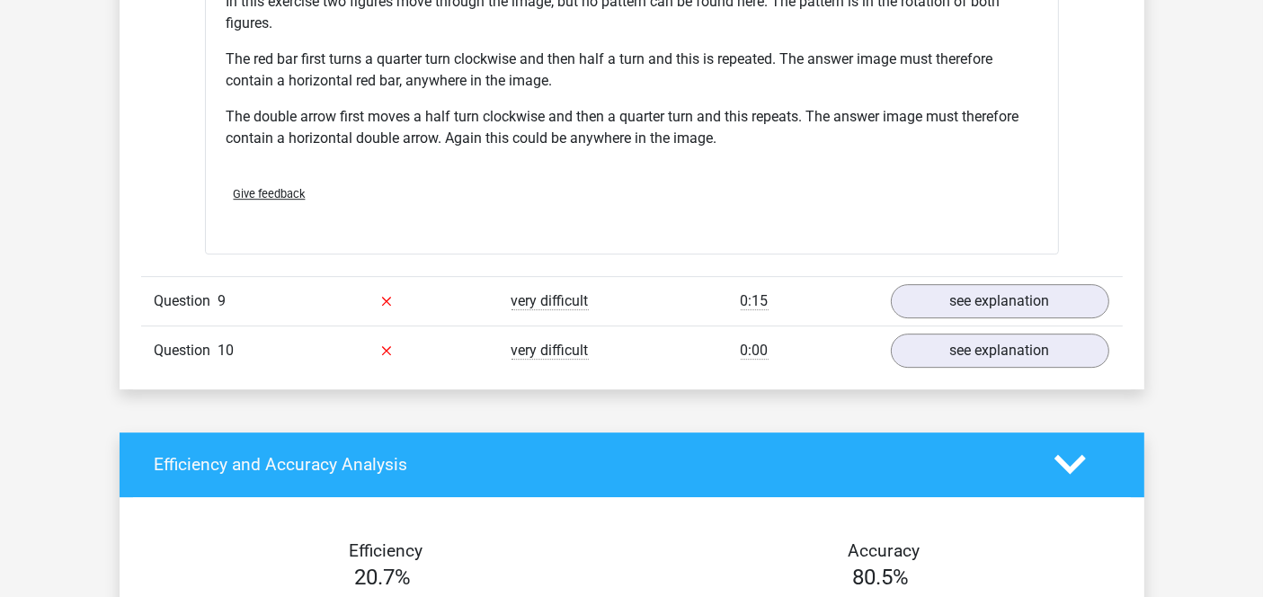
scroll to position [5479, 0]
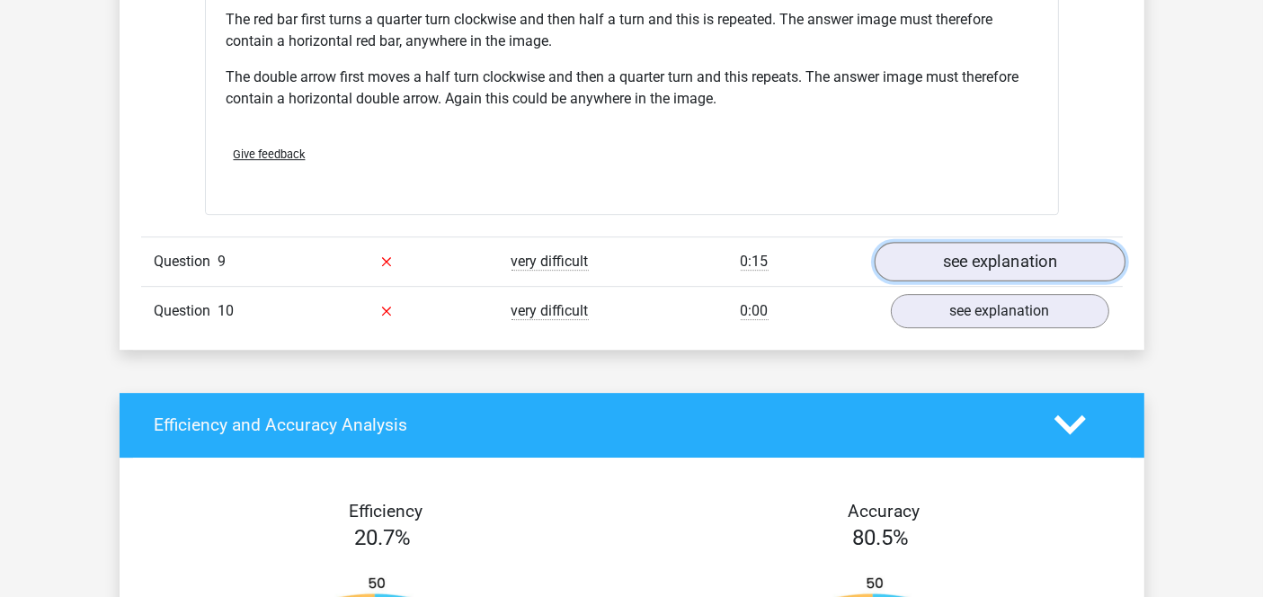
click at [915, 242] on link "see explanation" at bounding box center [998, 262] width 251 height 40
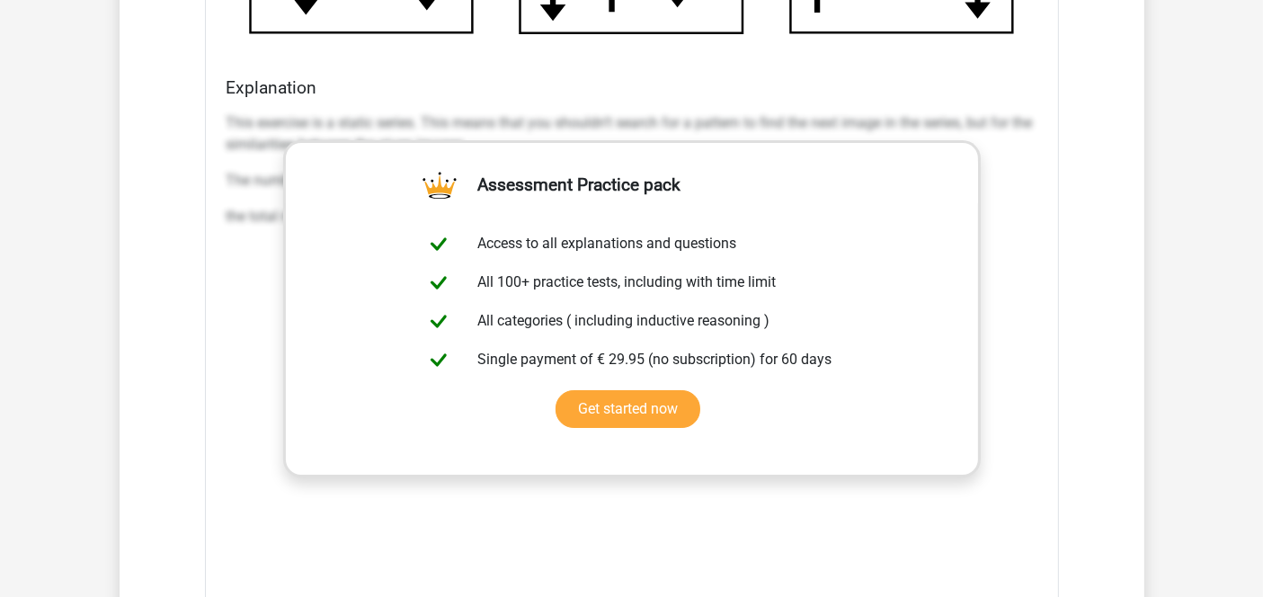
scroll to position [7043, 0]
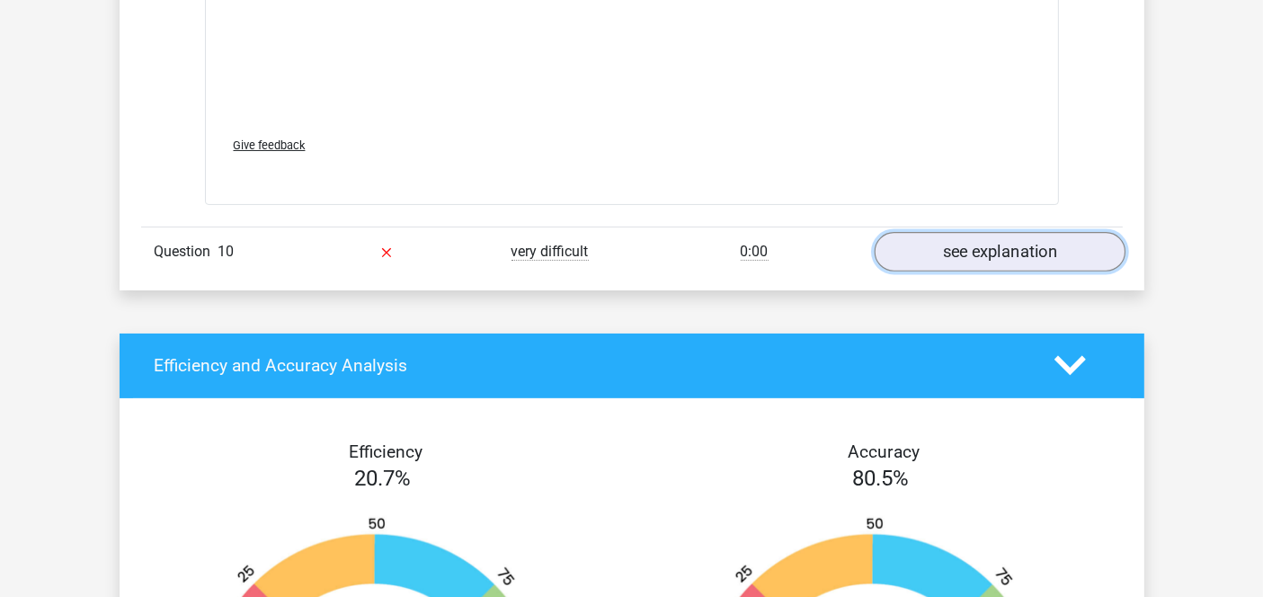
click at [956, 234] on link "see explanation" at bounding box center [998, 252] width 251 height 40
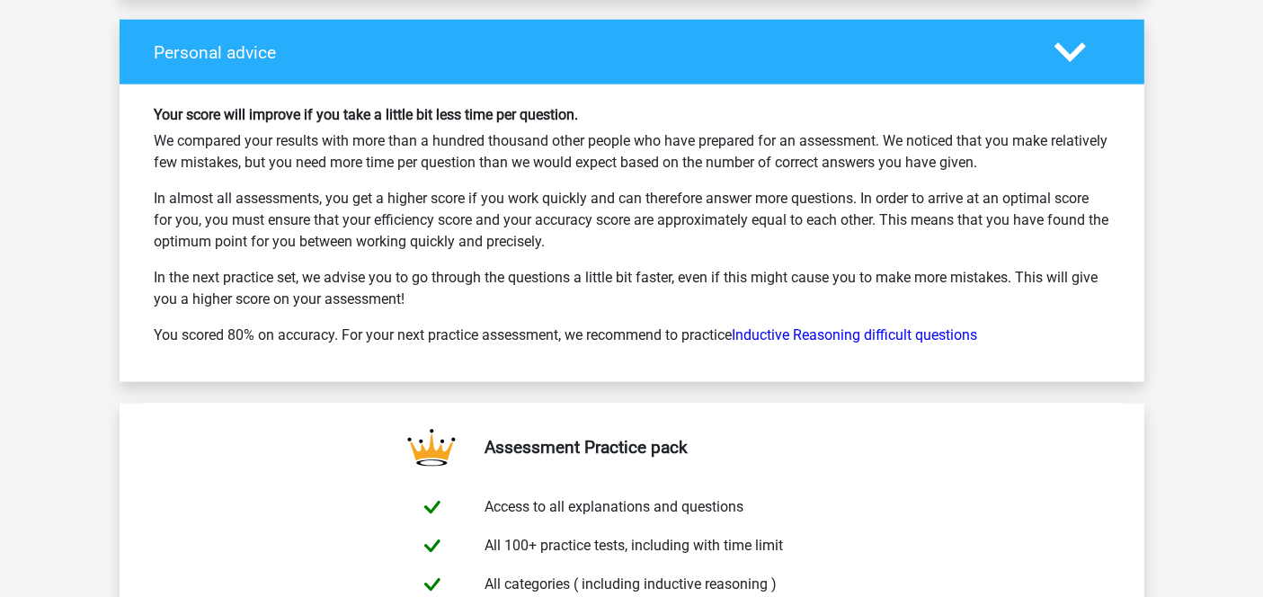
scroll to position [9420, 0]
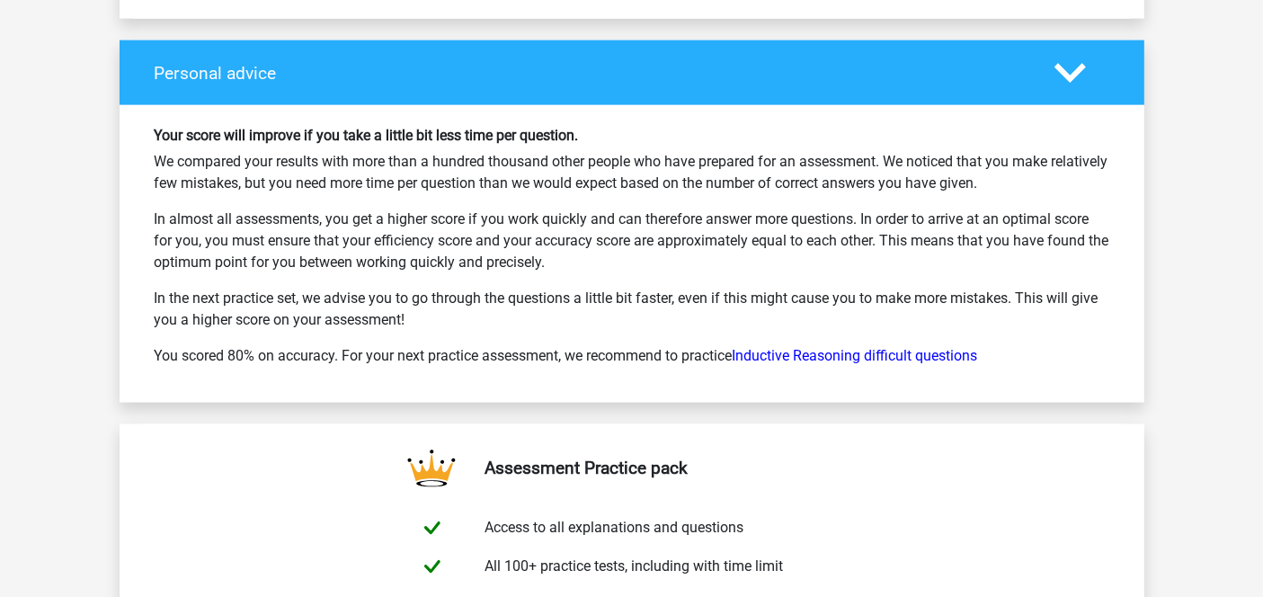
click at [1067, 63] on polygon at bounding box center [1069, 73] width 31 height 20
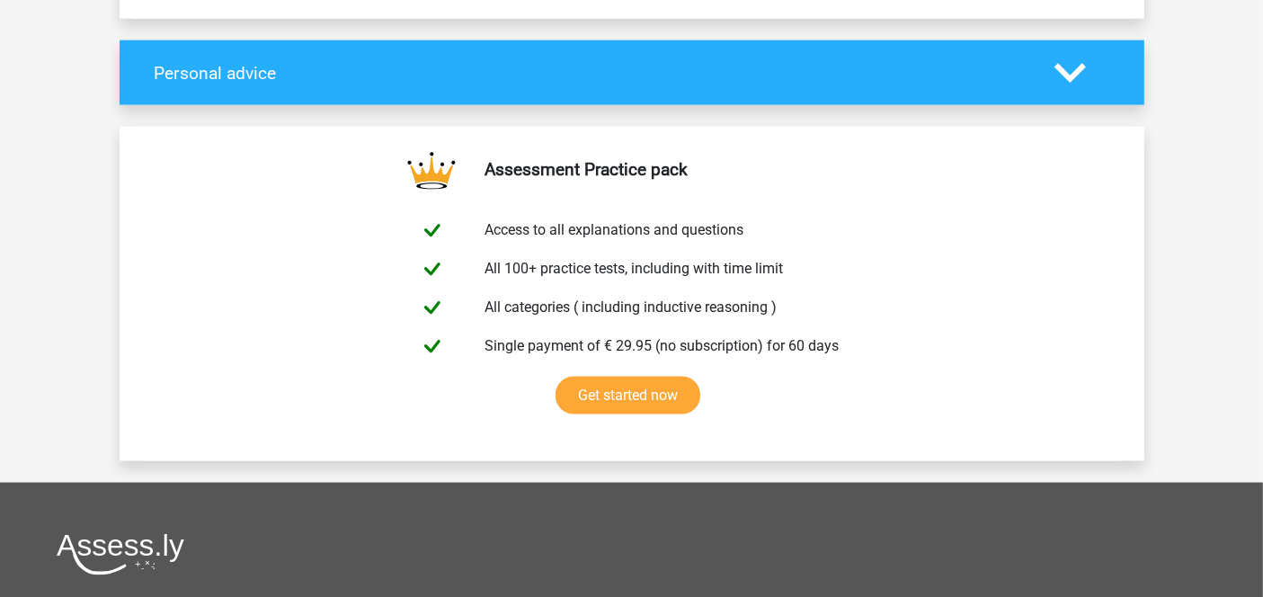
click at [1067, 63] on polygon at bounding box center [1069, 73] width 31 height 20
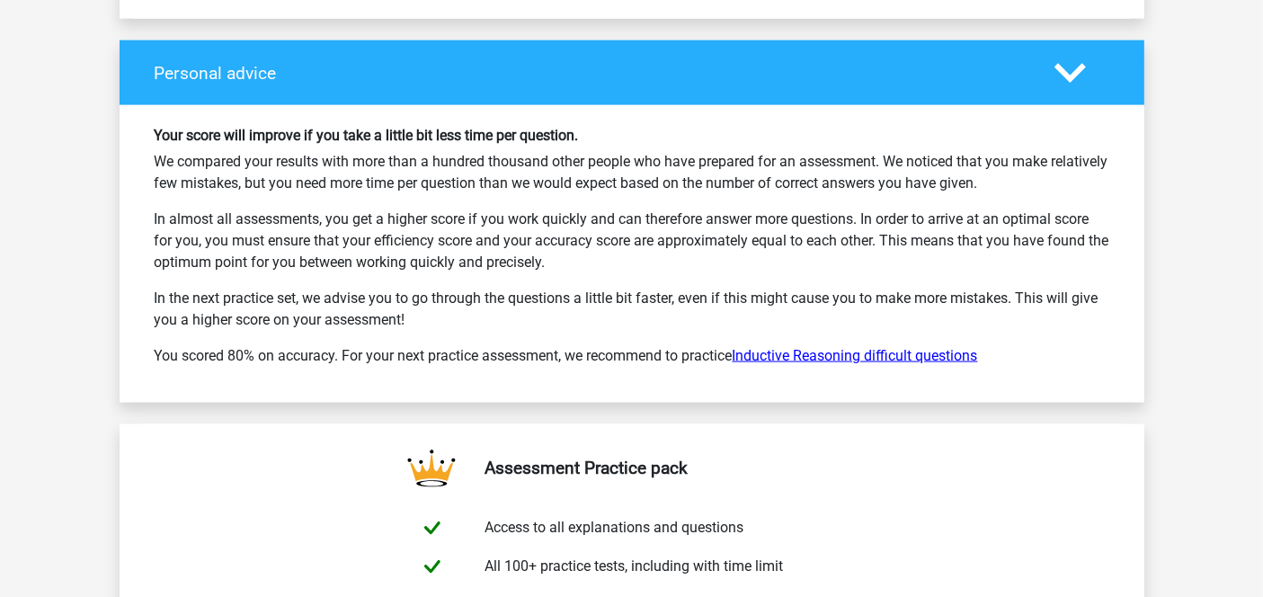
click at [884, 347] on link "Inductive Reasoning difficult questions" at bounding box center [854, 355] width 245 height 17
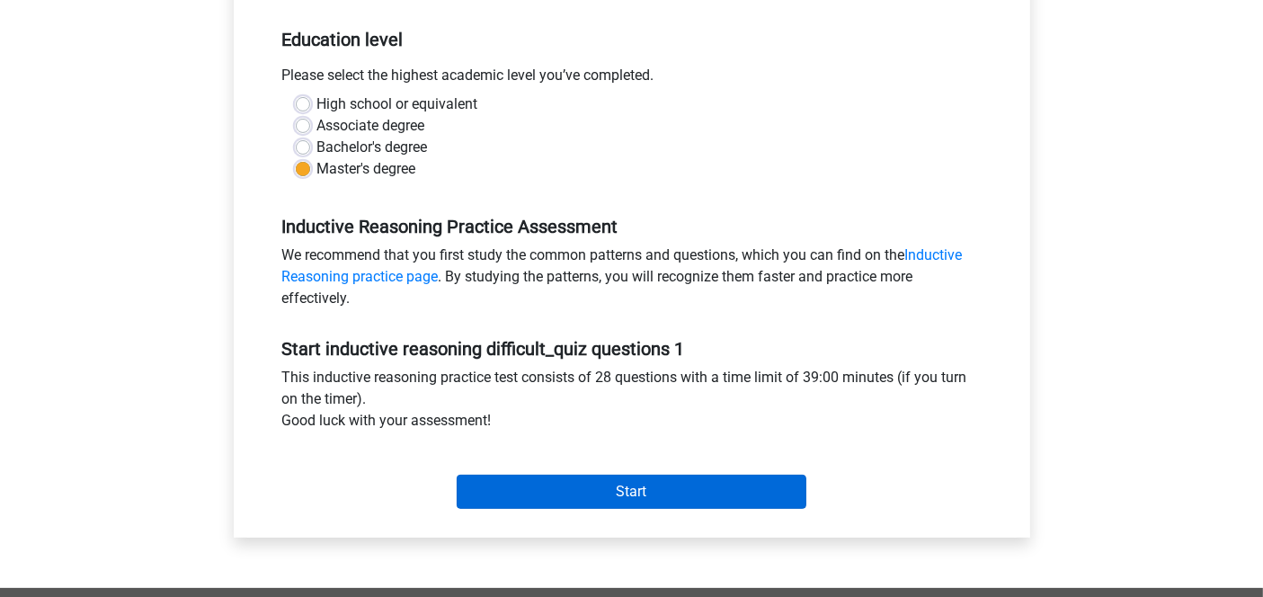
scroll to position [441, 0]
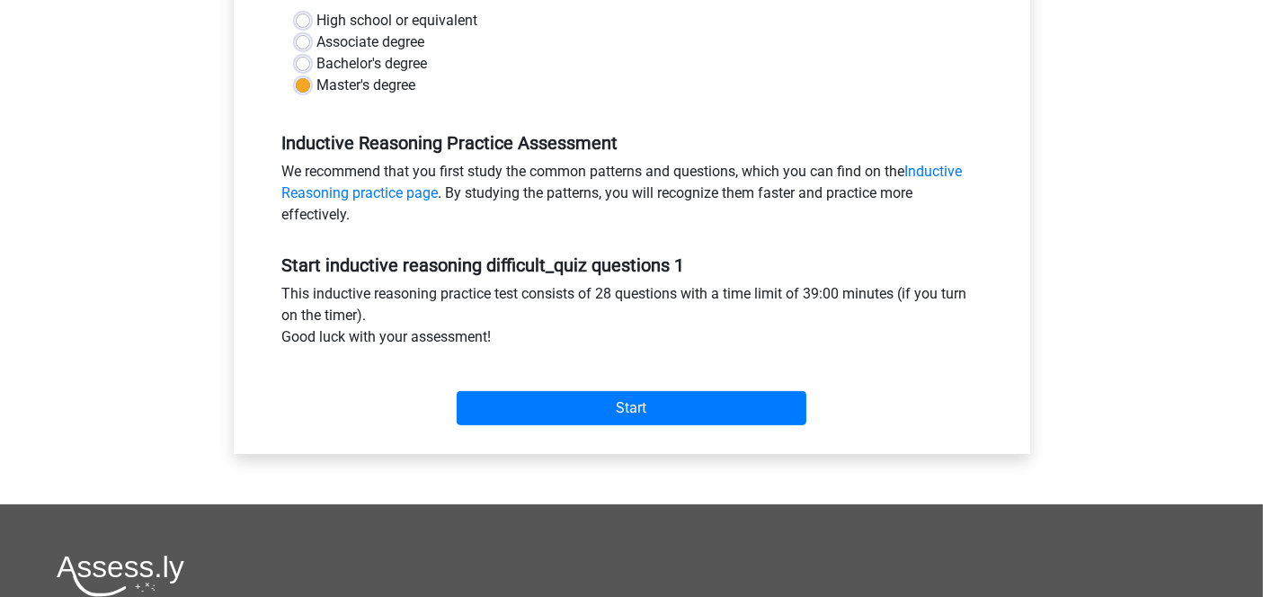
click at [647, 388] on div "Start" at bounding box center [632, 393] width 726 height 63
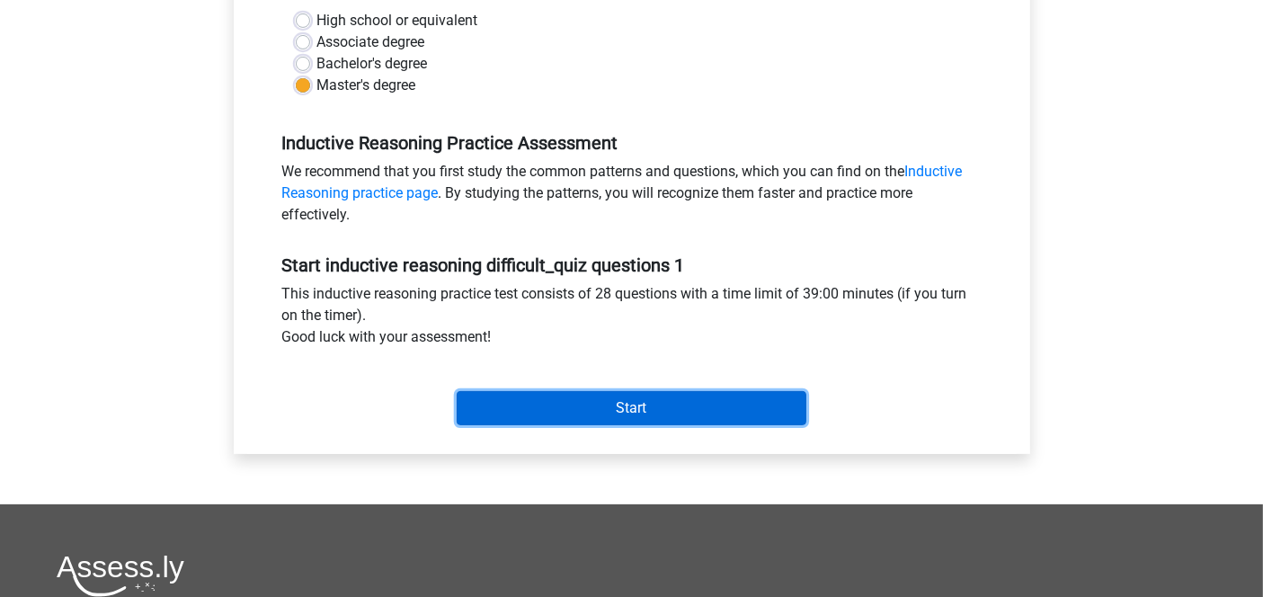
click at [658, 409] on input "Start" at bounding box center [632, 408] width 350 height 34
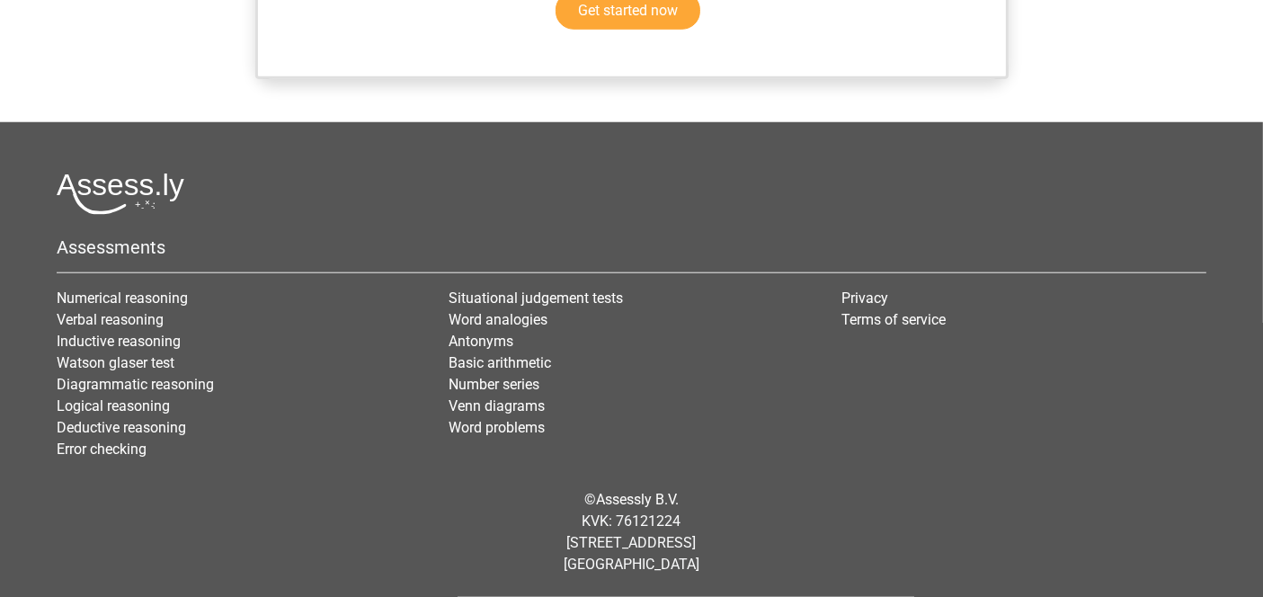
scroll to position [1752, 0]
